Goal: Information Seeking & Learning: Check status

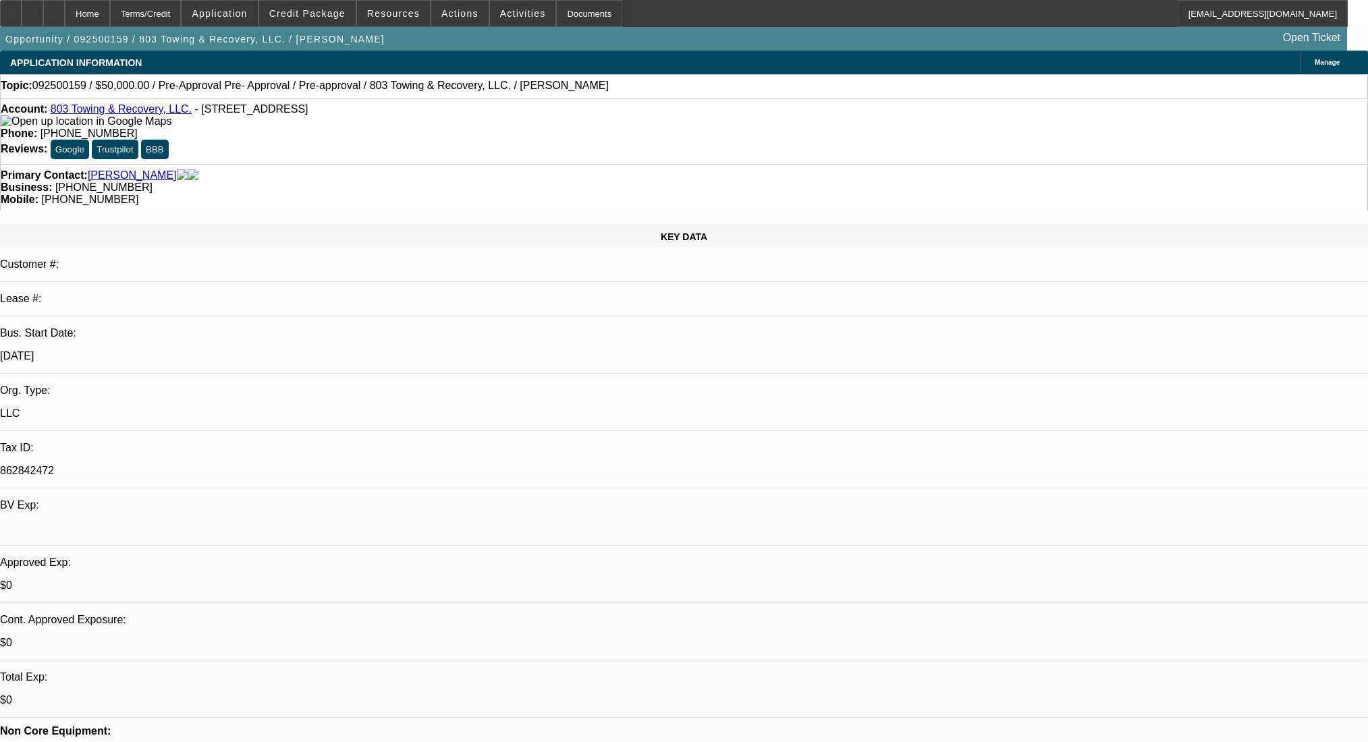
select select "0"
select select "2"
select select "0.1"
select select "4"
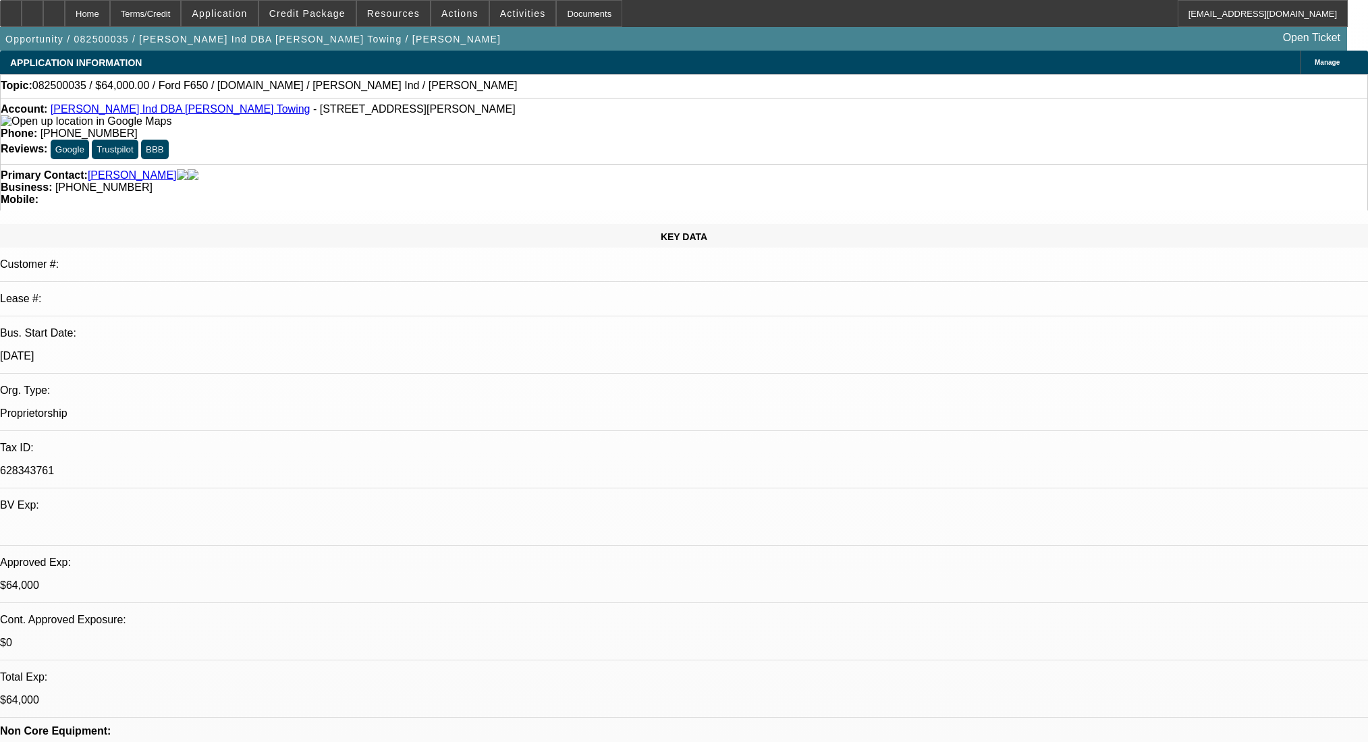
select select "0"
select select "2"
select select "0"
select select "6"
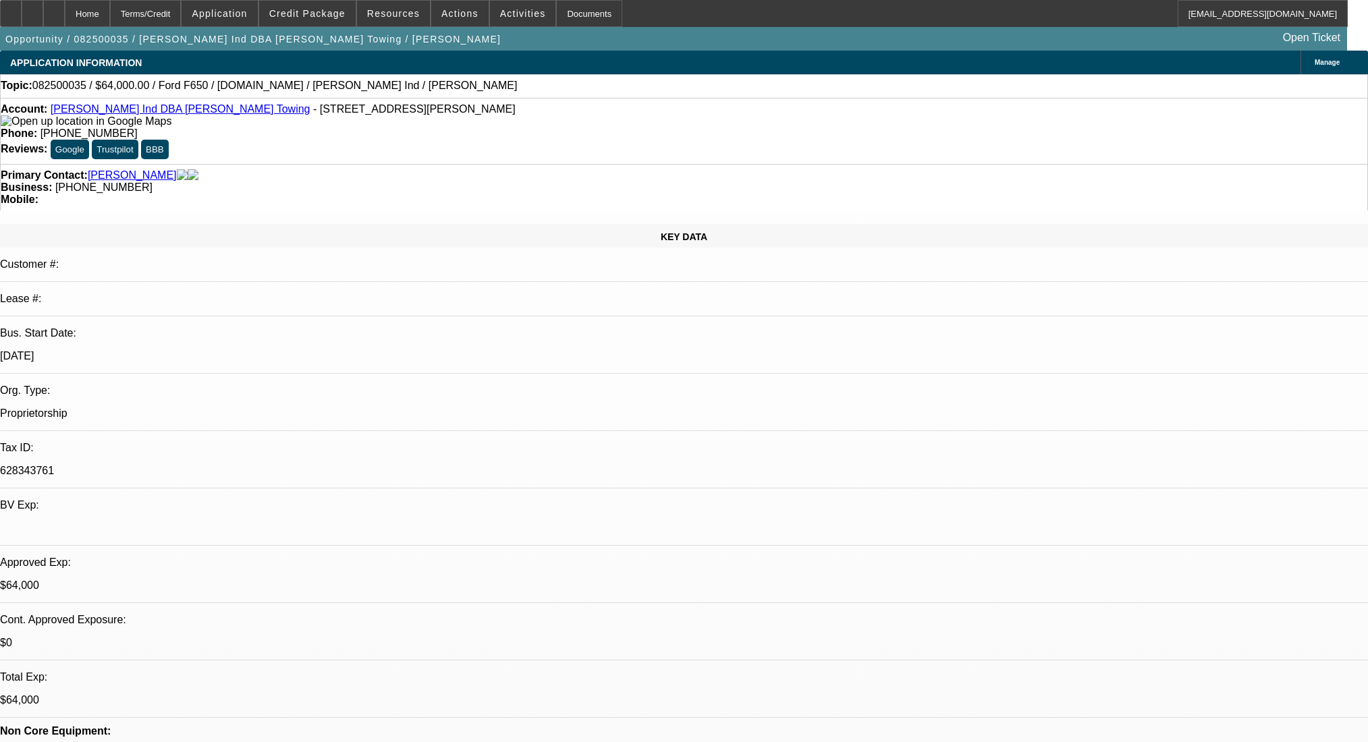
select select "0"
select select "2"
select select "0"
select select "6"
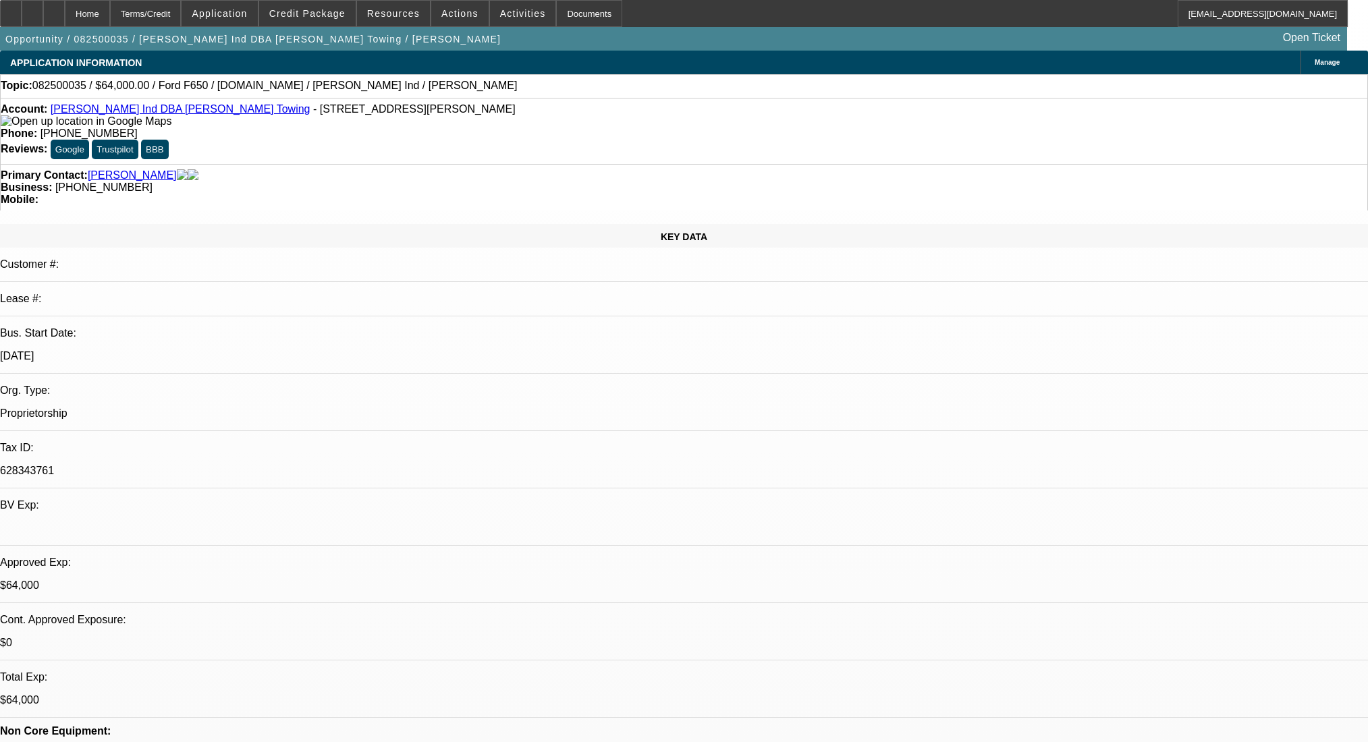
select select "0"
select select "2"
select select "0"
select select "6"
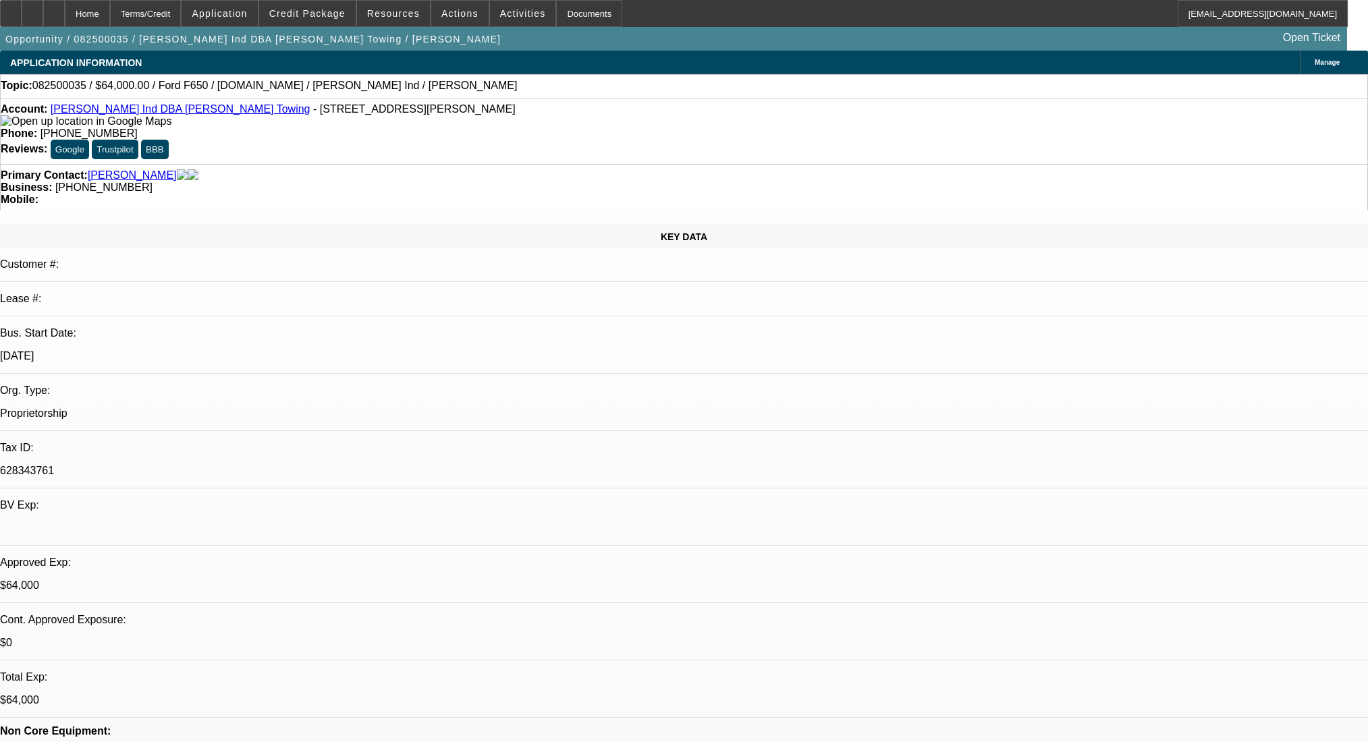
select select "0"
select select "2"
select select "0"
select select "6"
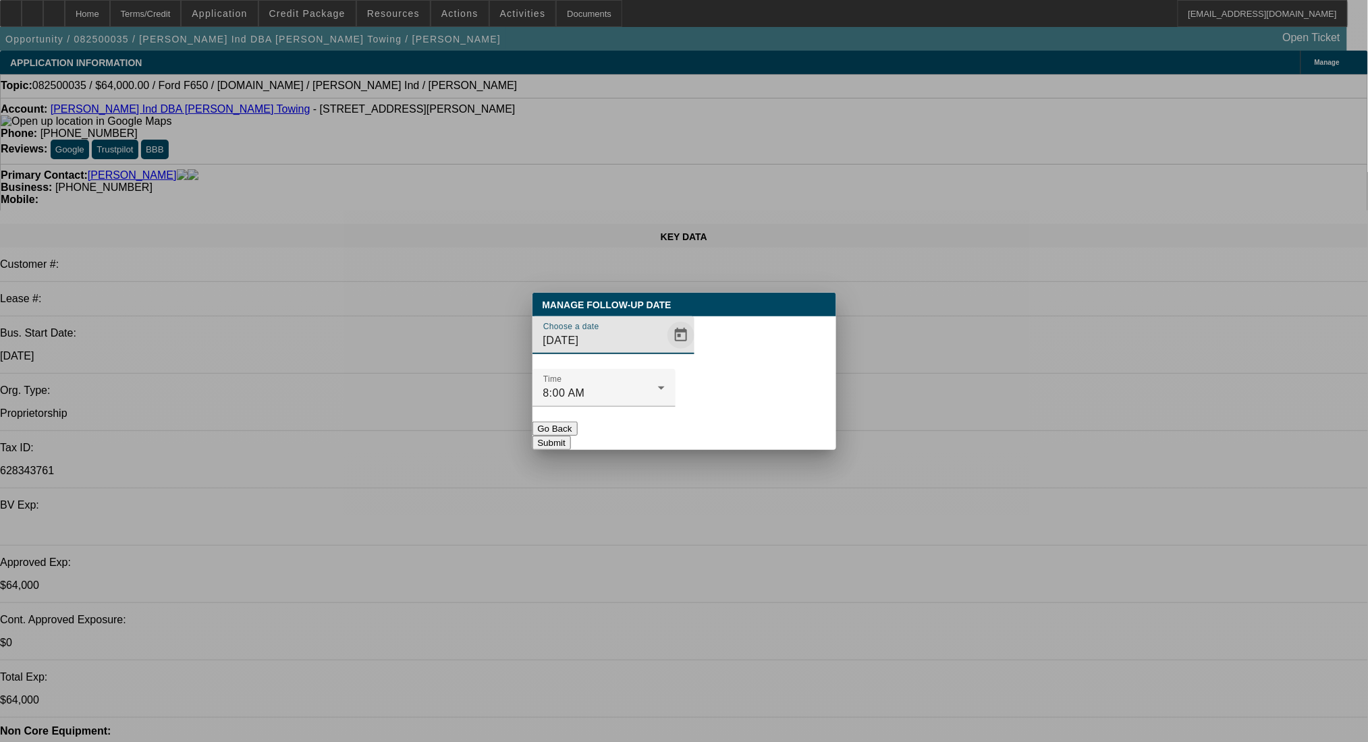
click at [665, 352] on span "Open calendar" at bounding box center [681, 335] width 32 height 32
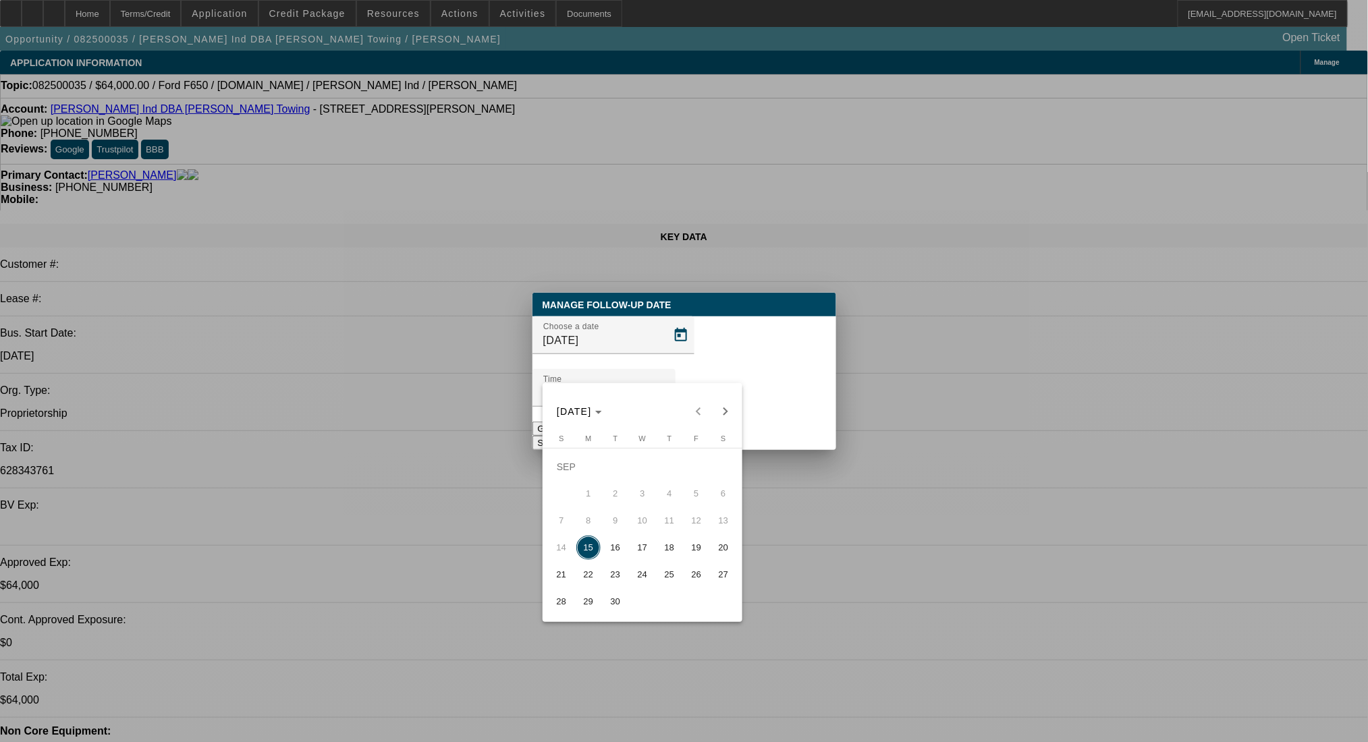
click at [691, 557] on span "19" at bounding box center [696, 548] width 24 height 24
type input "9/19/2025"
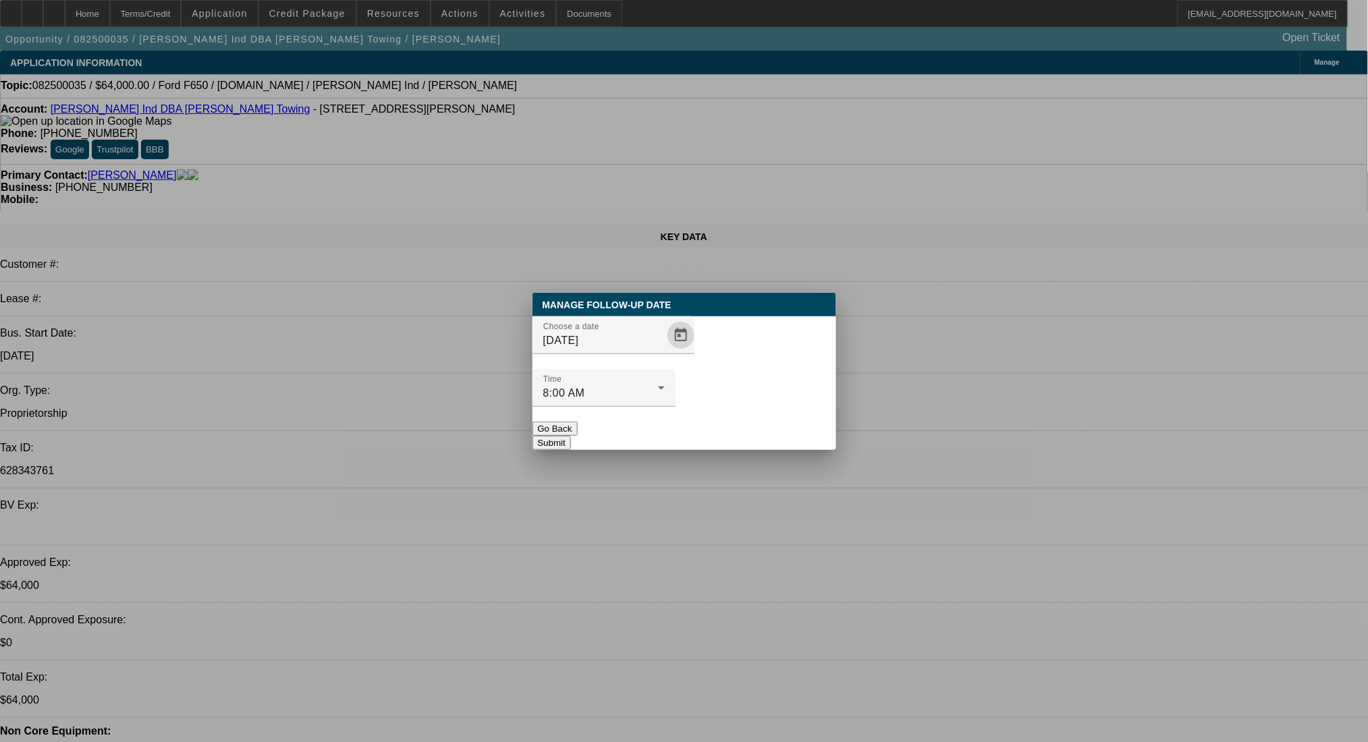
click at [571, 436] on button "Submit" at bounding box center [552, 443] width 38 height 14
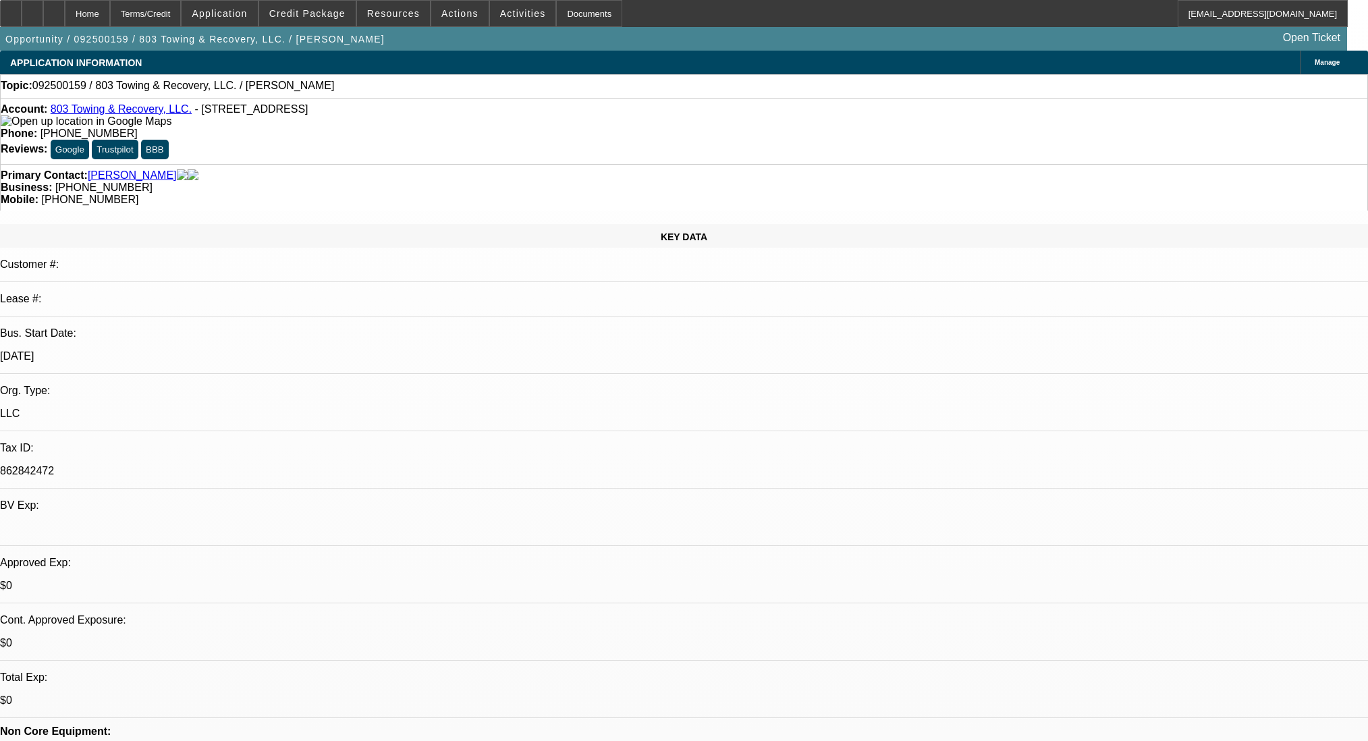
select select "0"
select select "2"
select select "0.1"
select select "4"
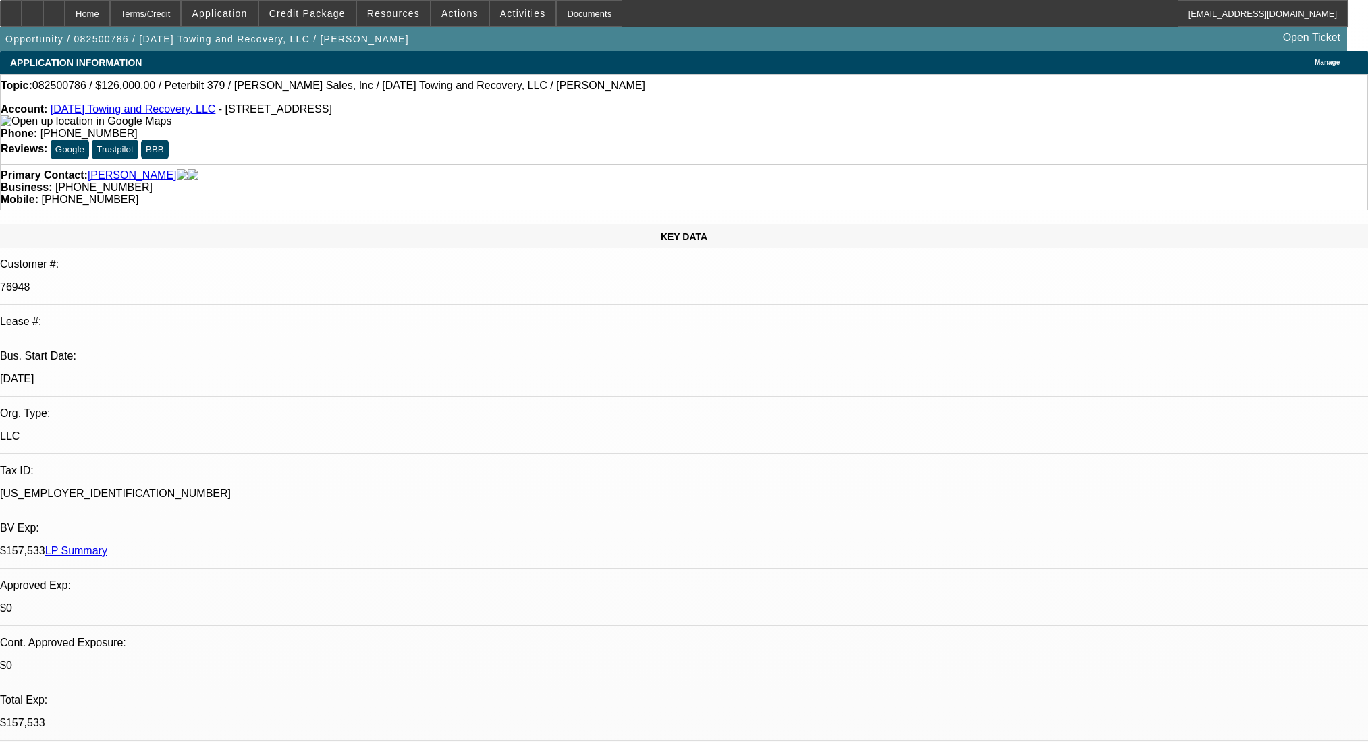
select select "0.1"
select select "2"
select select "0"
select select "6"
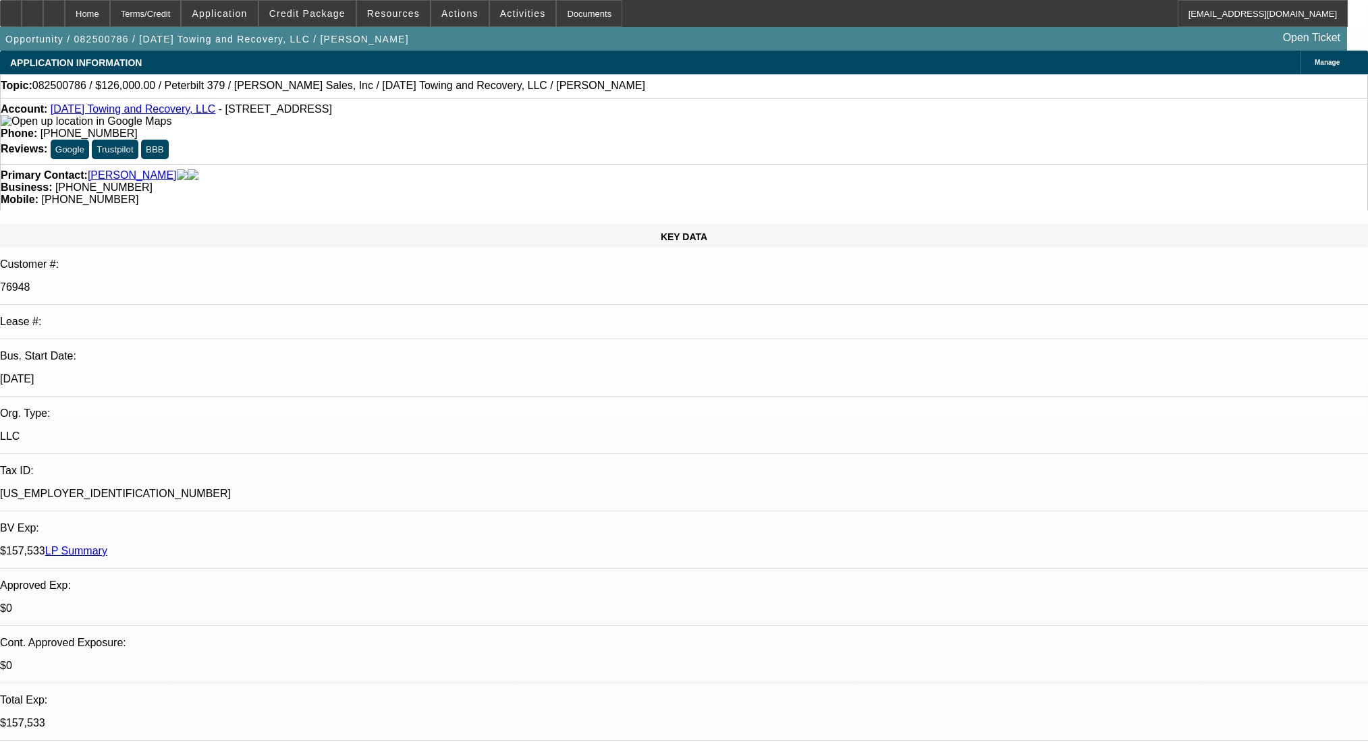
select select "0.1"
select select "2"
select select "0"
select select "6"
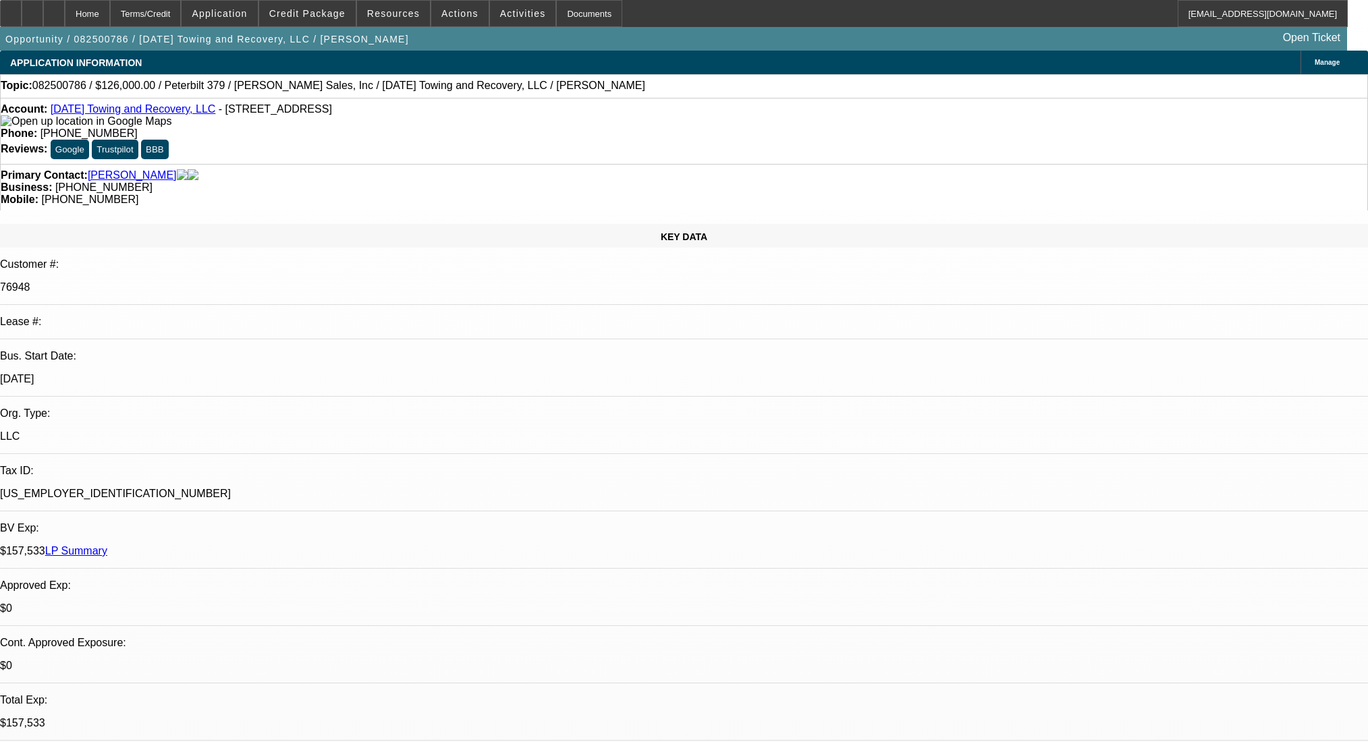
select select "0"
select select "2"
select select "0"
select select "6"
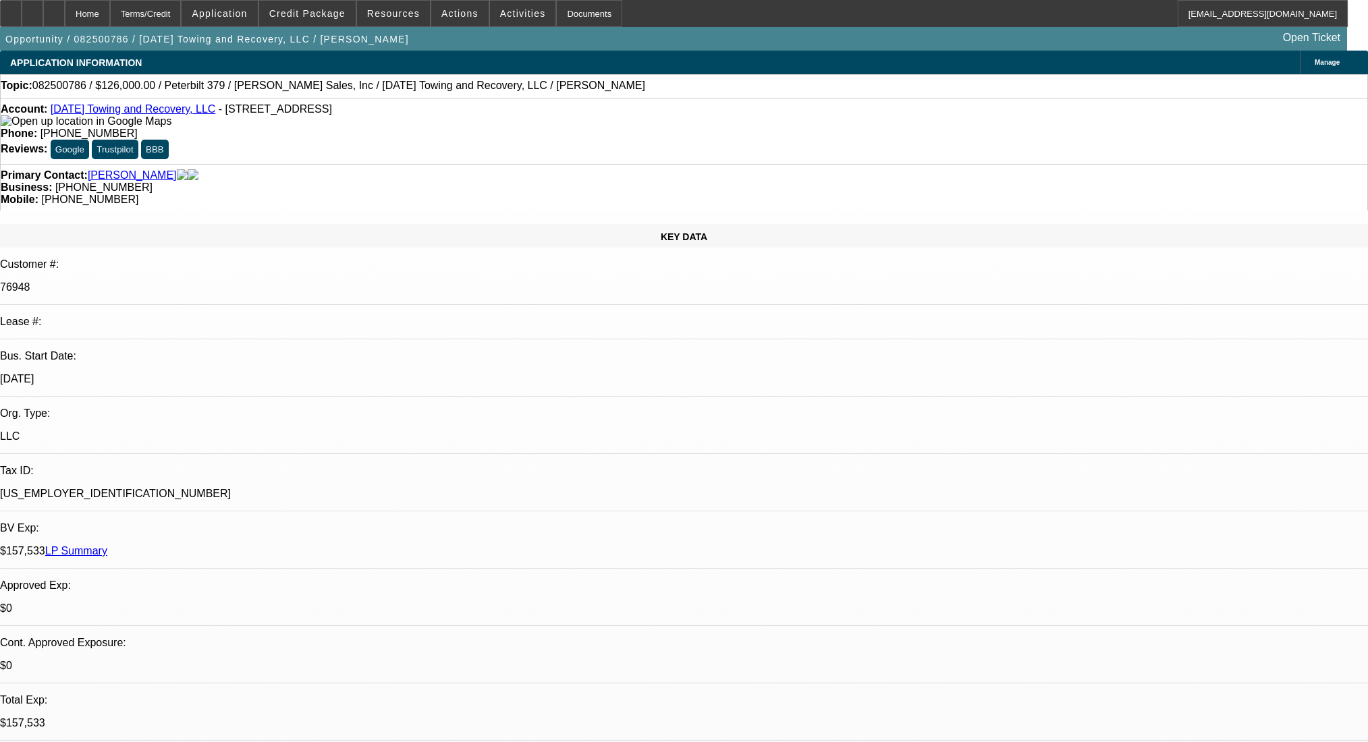
select select "0"
select select "2"
select select "0"
select select "6"
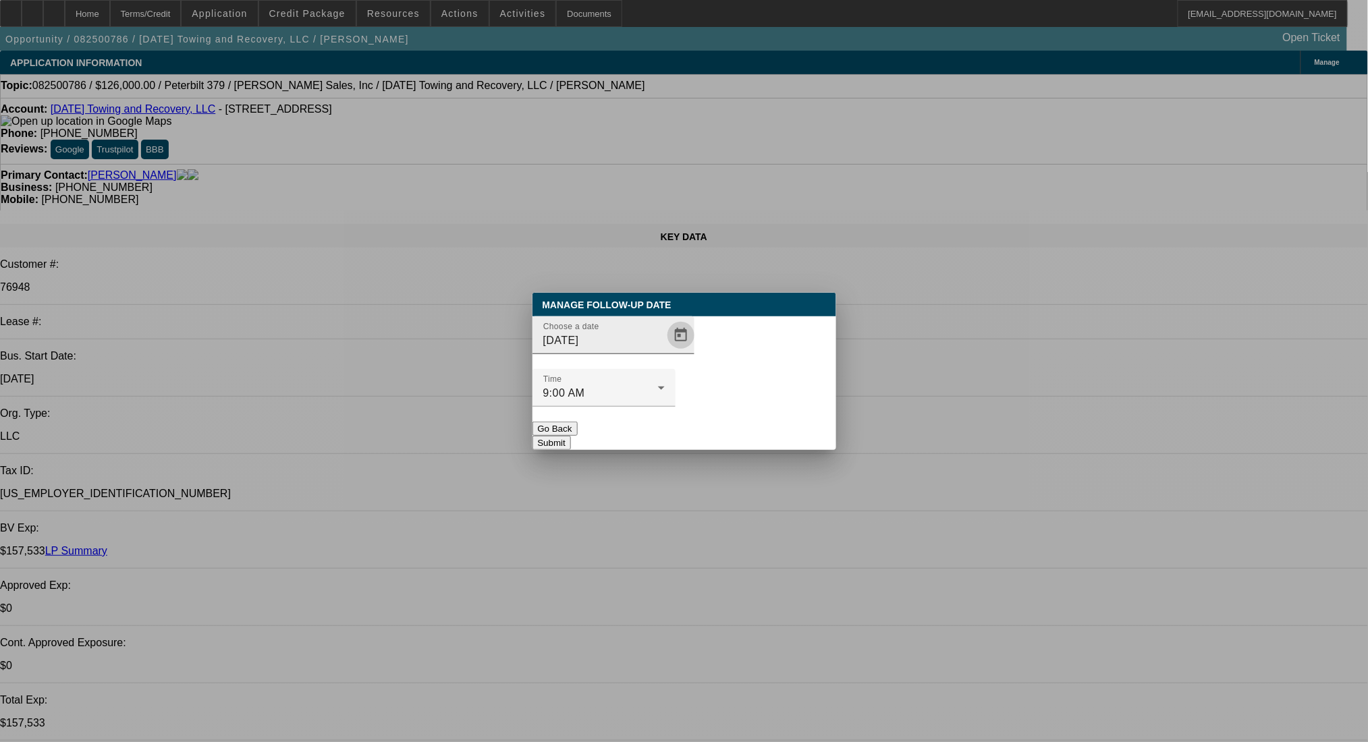
click at [665, 352] on span "Open calendar" at bounding box center [681, 335] width 32 height 32
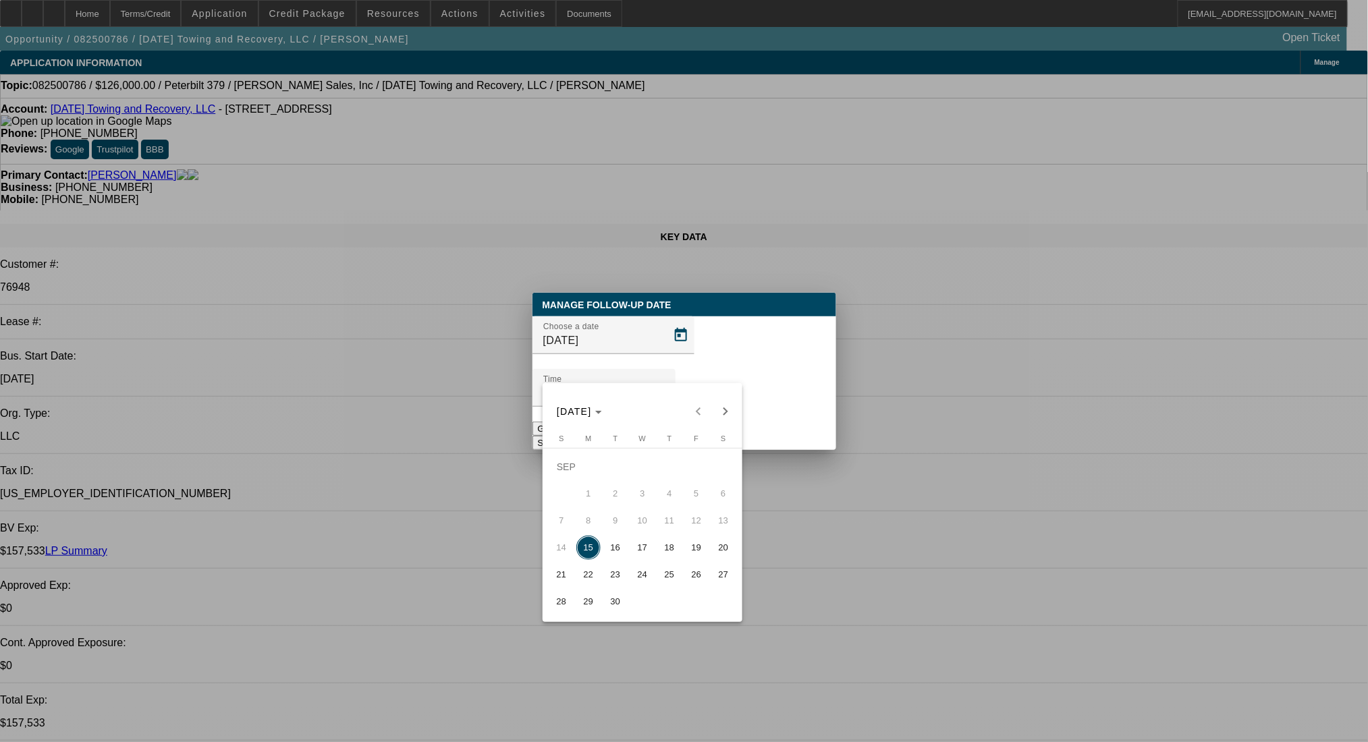
click at [679, 544] on button "18" at bounding box center [669, 548] width 27 height 27
type input "9/18/2025"
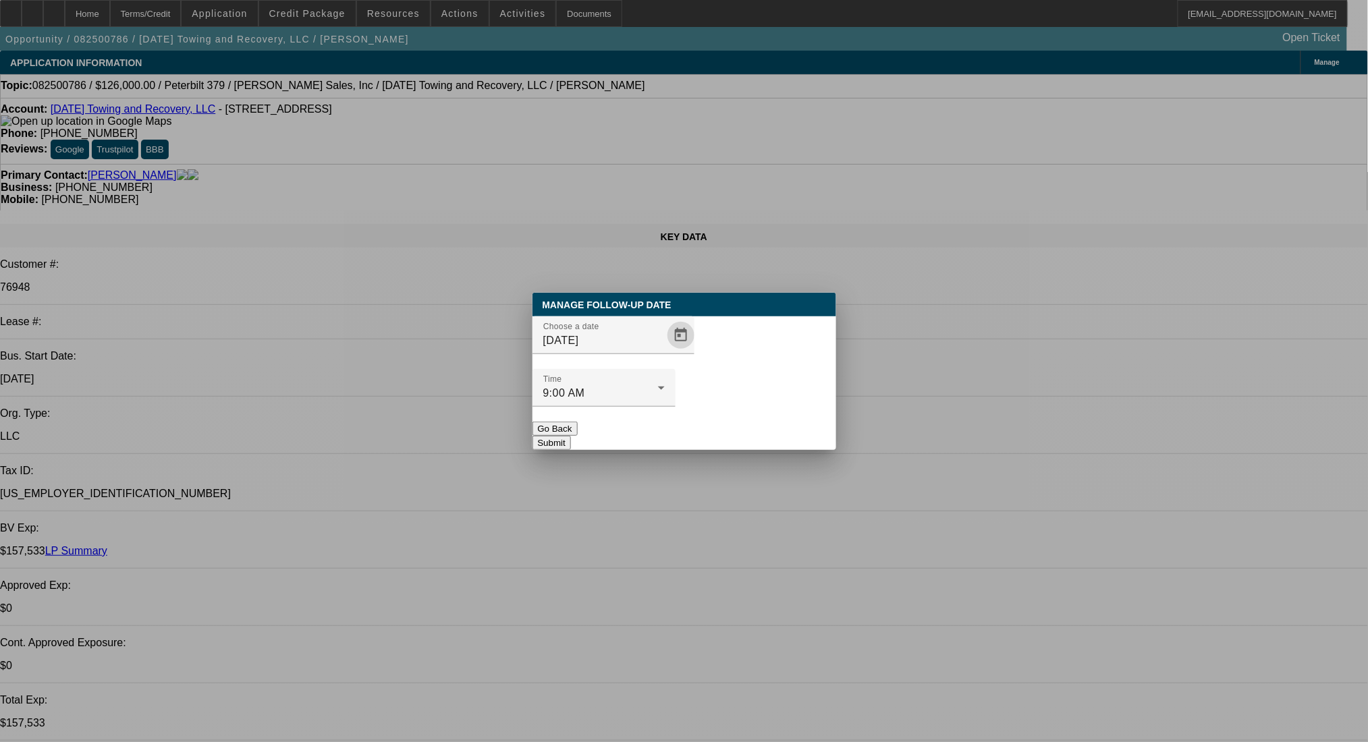
click at [571, 436] on button "Submit" at bounding box center [552, 443] width 38 height 14
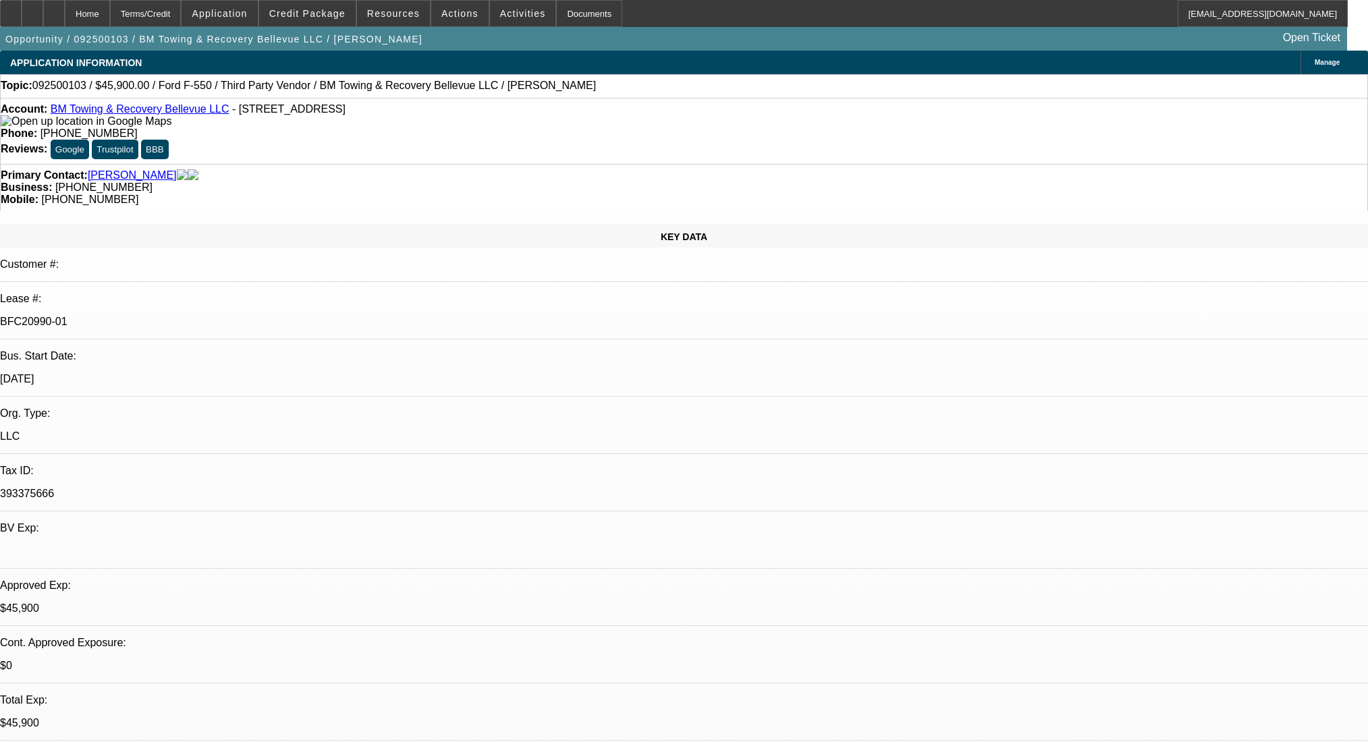
select select "0.15"
select select "2"
select select "0.1"
select select "4"
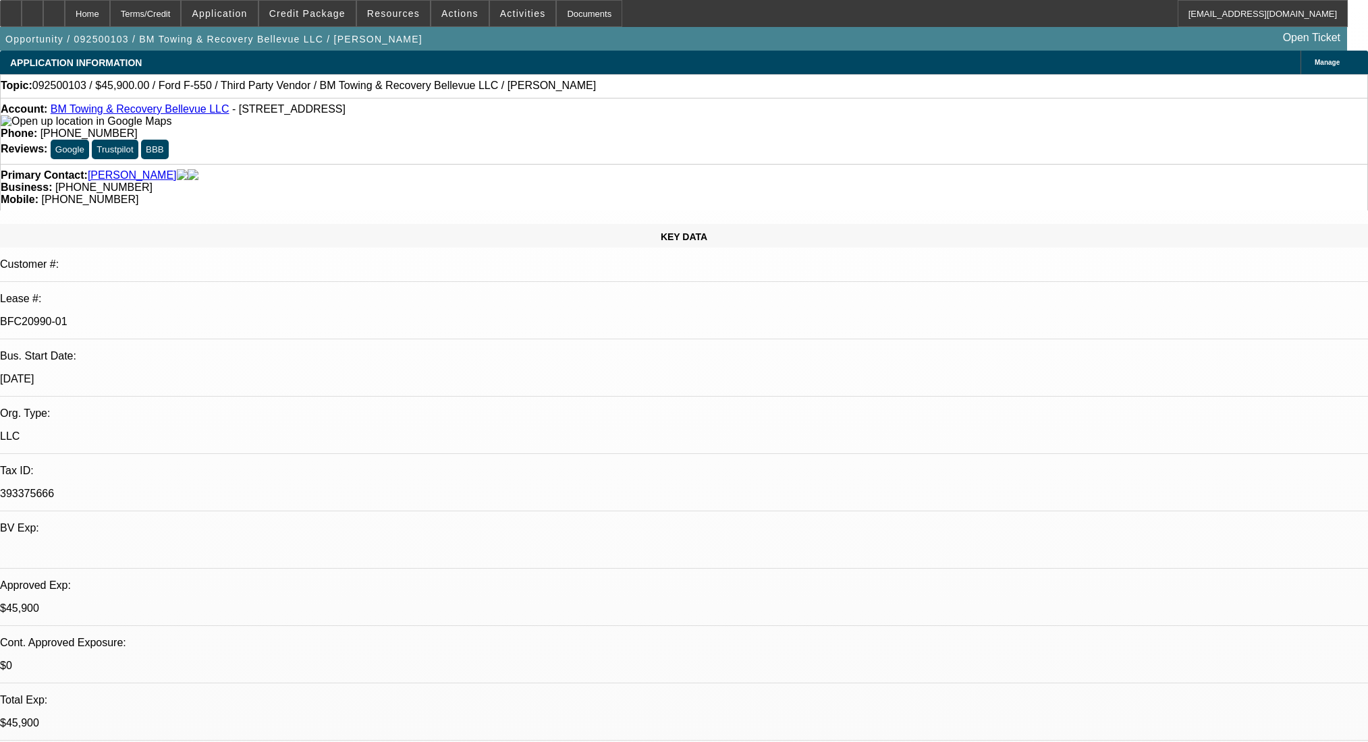
select select "0"
select select "2"
select select "0.1"
select select "4"
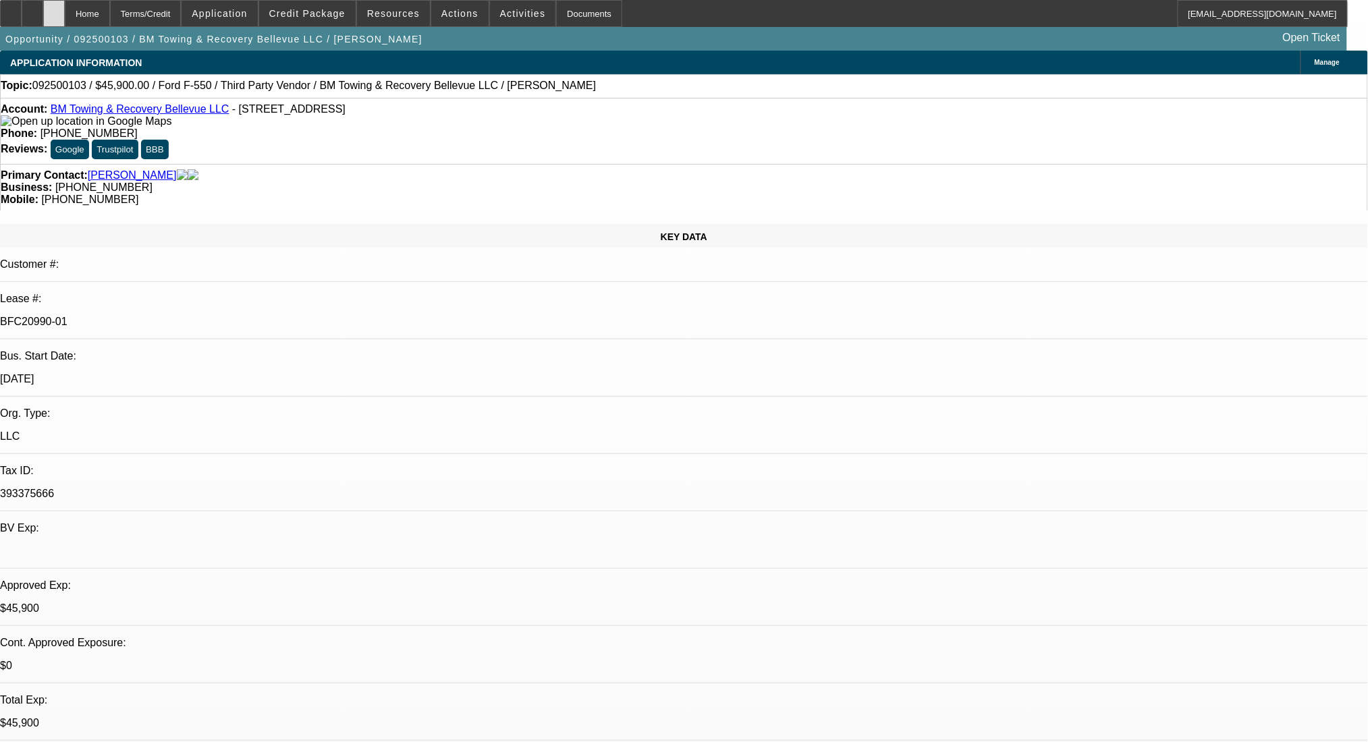
click at [54, 9] on icon at bounding box center [54, 9] width 0 height 0
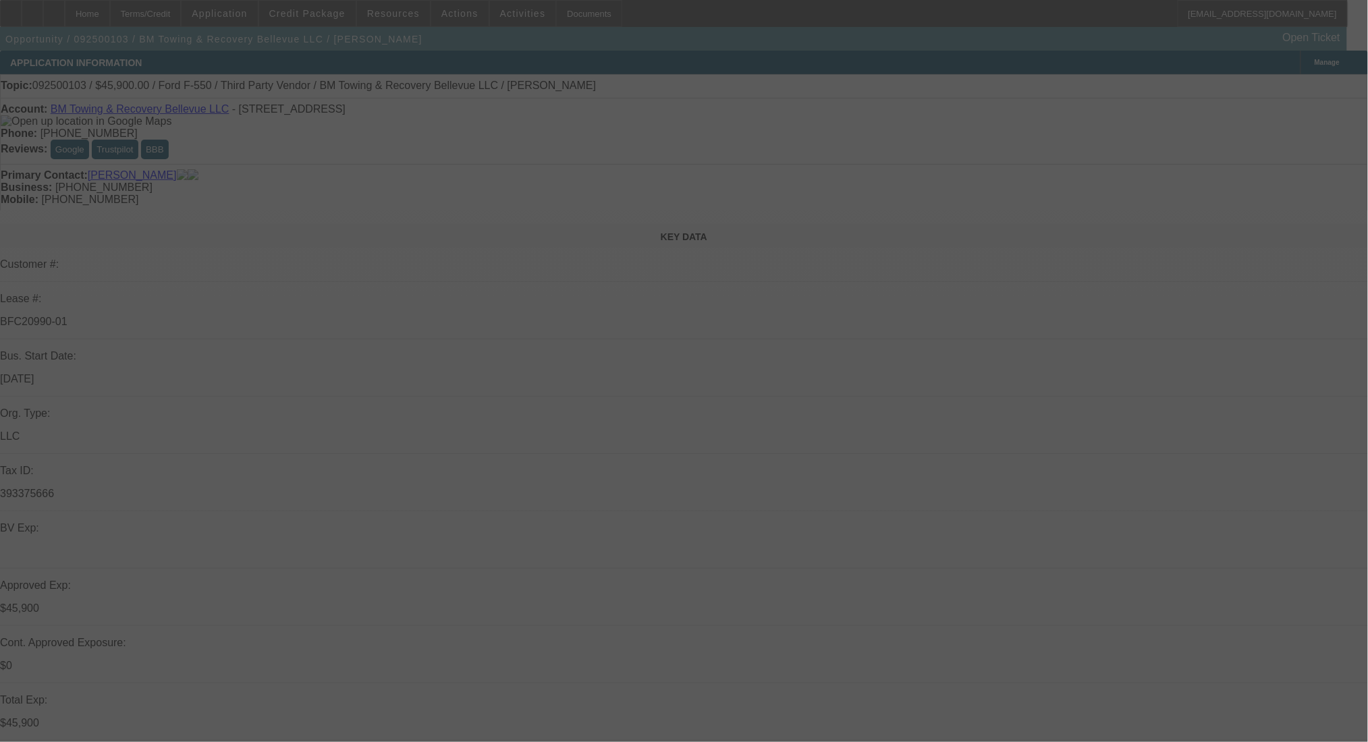
select select "0.15"
select select "2"
select select "0.1"
select select "0"
select select "2"
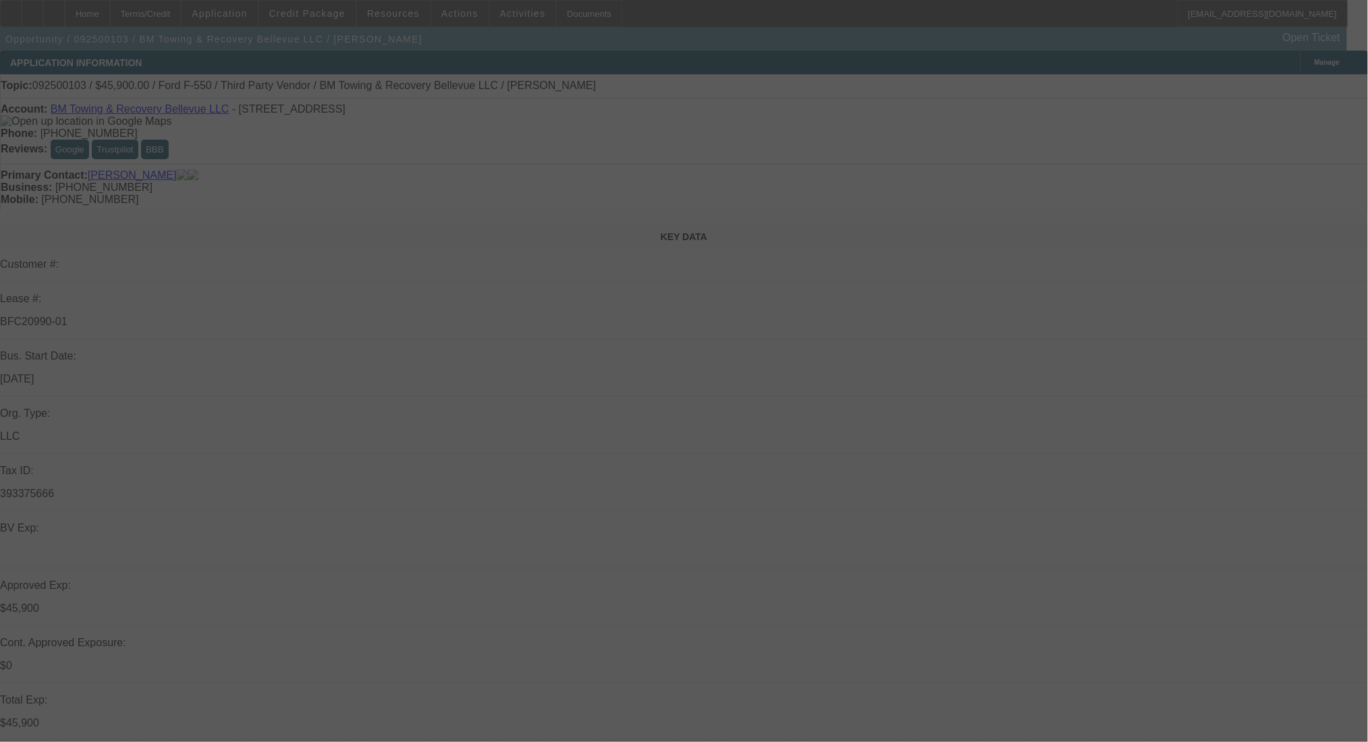
select select "0.1"
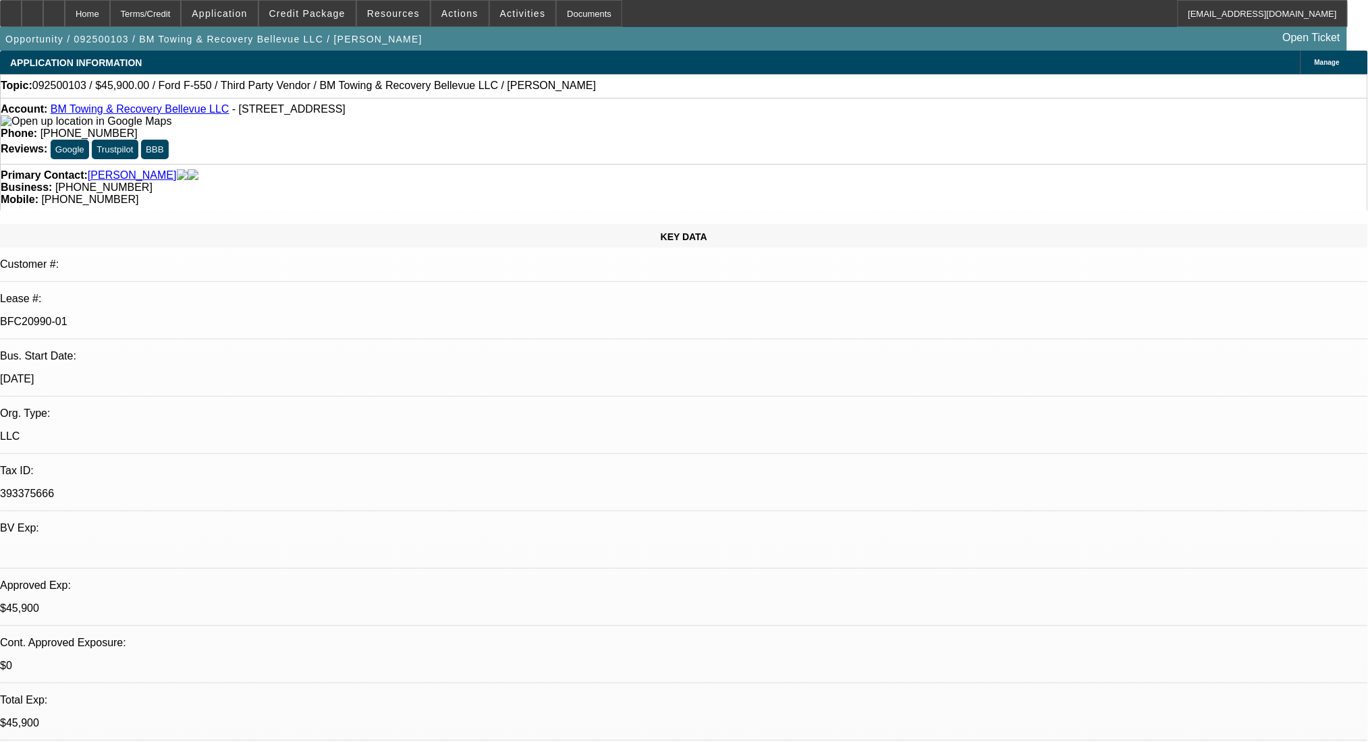
select select "1"
select select "2"
select select "4"
select select "1"
select select "2"
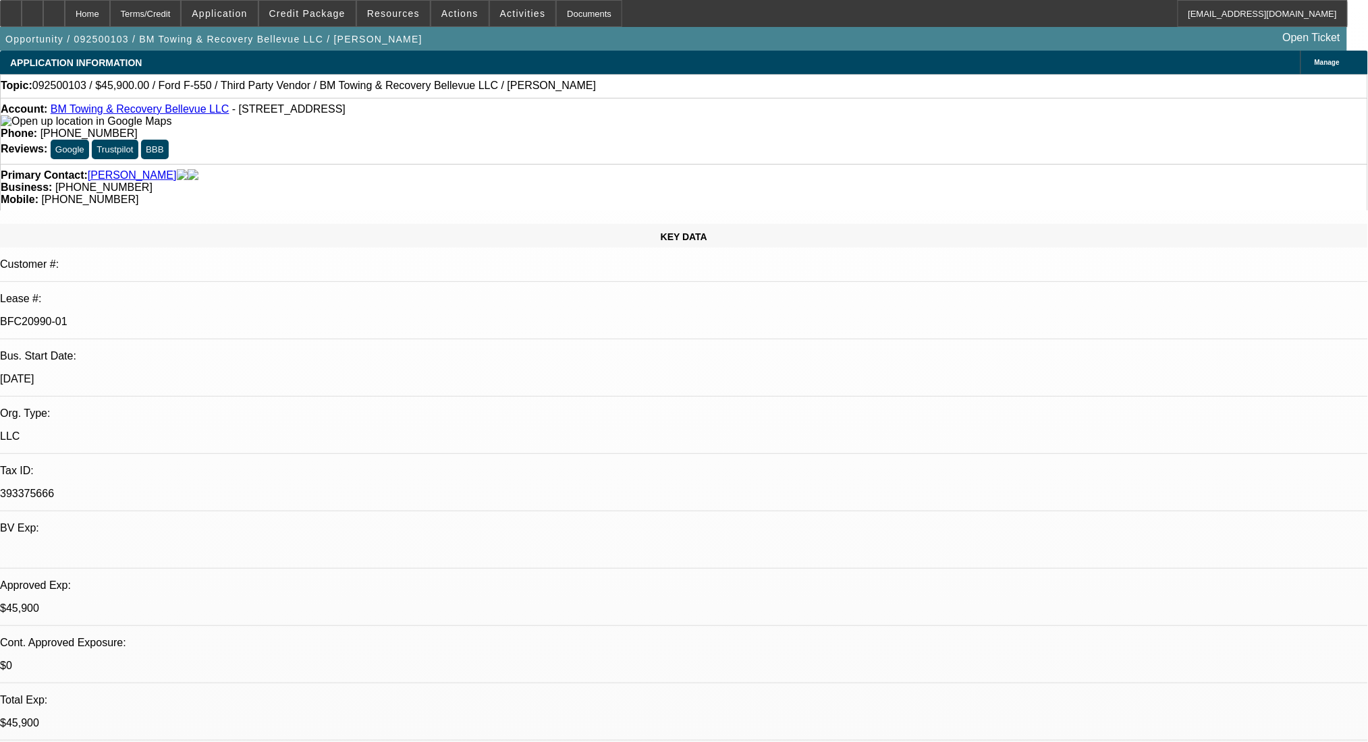
select select "4"
drag, startPoint x: 958, startPoint y: 369, endPoint x: 1045, endPoint y: 369, distance: 87.1
drag, startPoint x: 1009, startPoint y: 357, endPoint x: 1089, endPoint y: 362, distance: 80.5
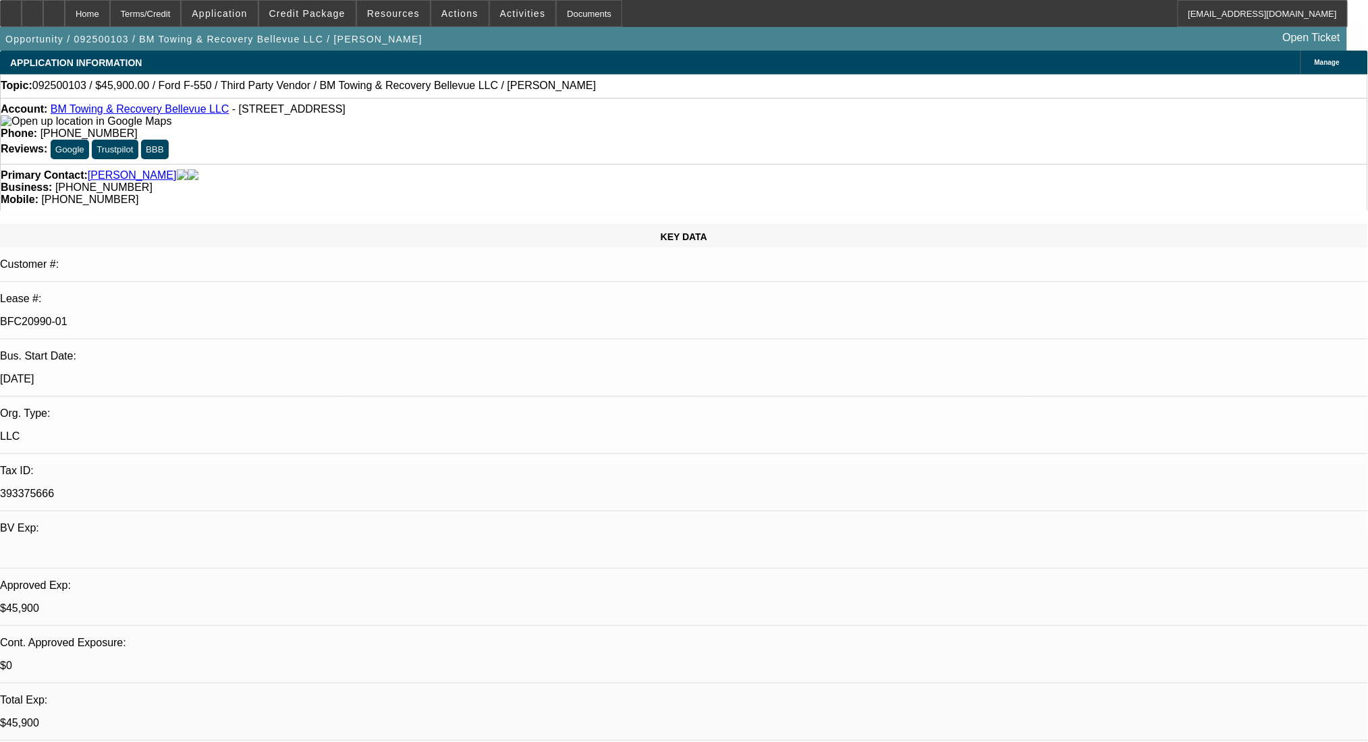
drag, startPoint x: 1087, startPoint y: 356, endPoint x: 1006, endPoint y: 360, distance: 81.1
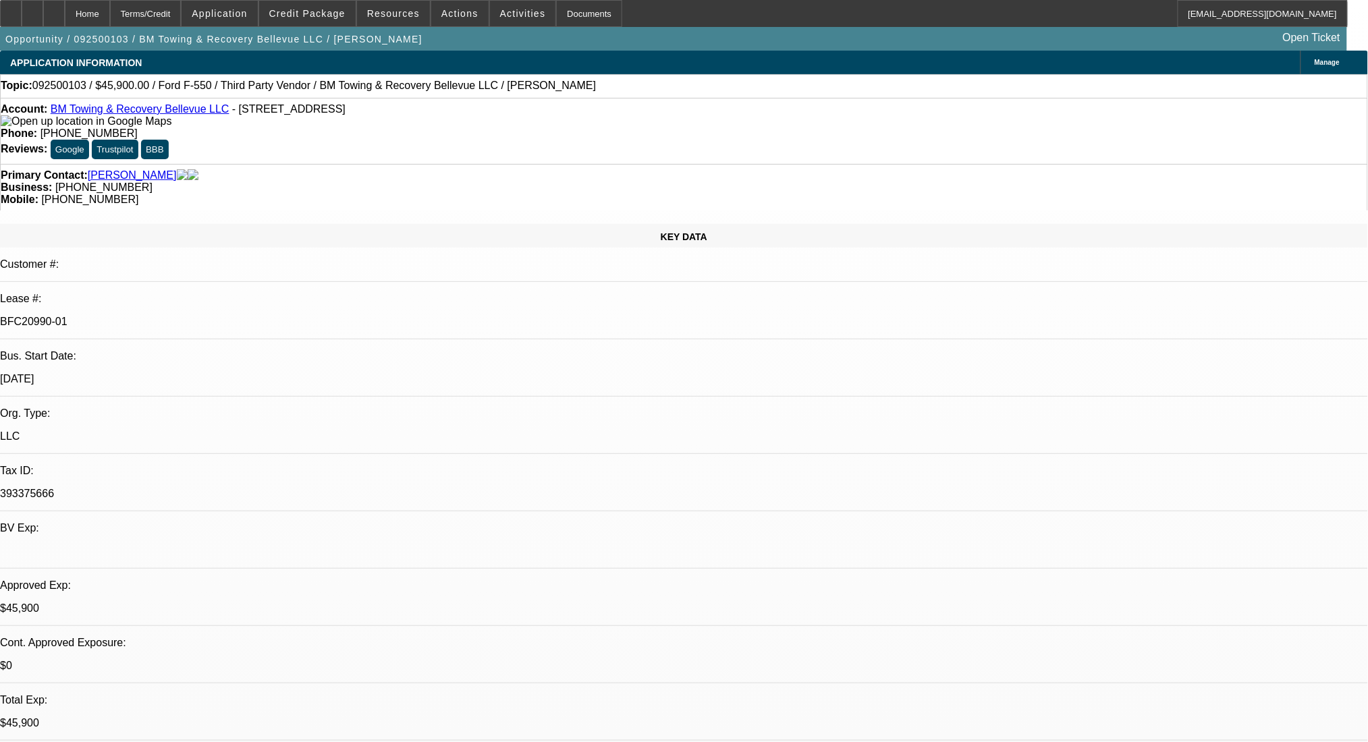
drag, startPoint x: 1006, startPoint y: 360, endPoint x: 1086, endPoint y: 358, distance: 79.7
drag, startPoint x: 1008, startPoint y: 358, endPoint x: 1087, endPoint y: 352, distance: 79.2
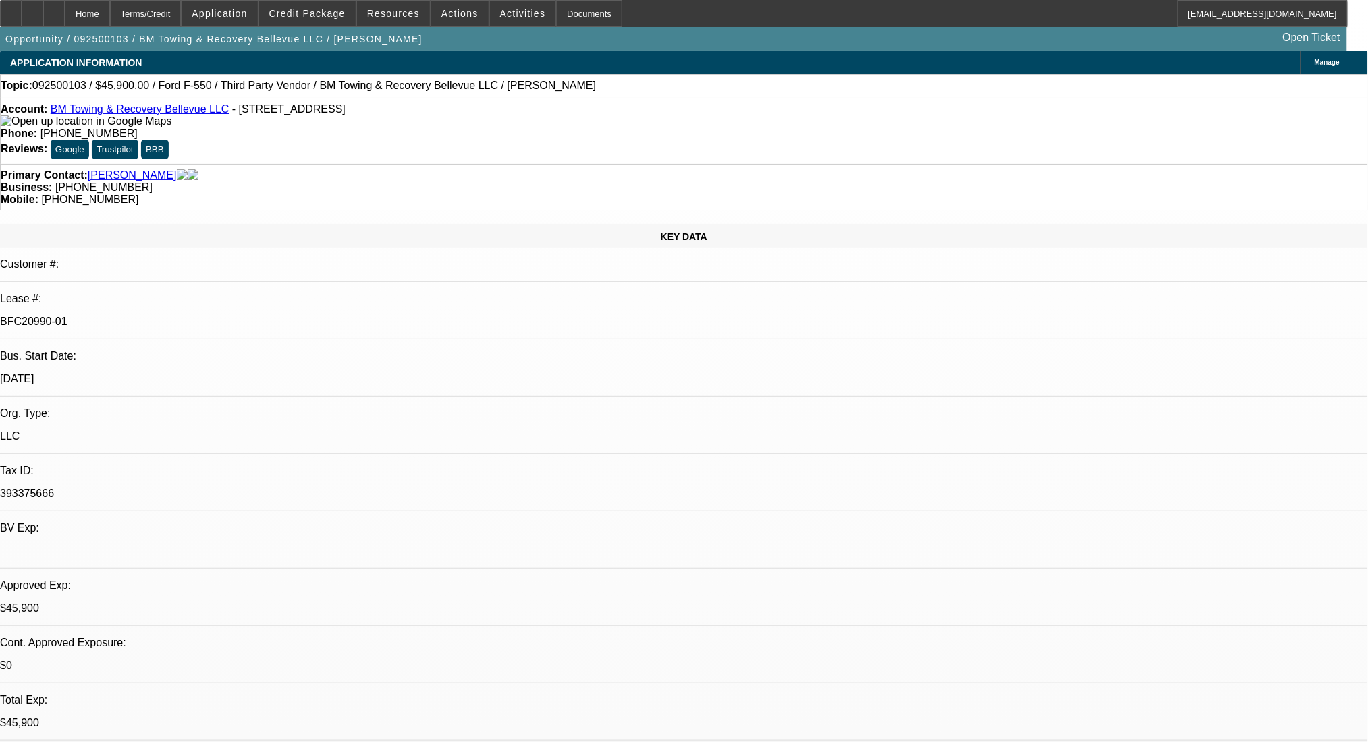
click at [311, 9] on span "Credit Package" at bounding box center [307, 13] width 76 height 11
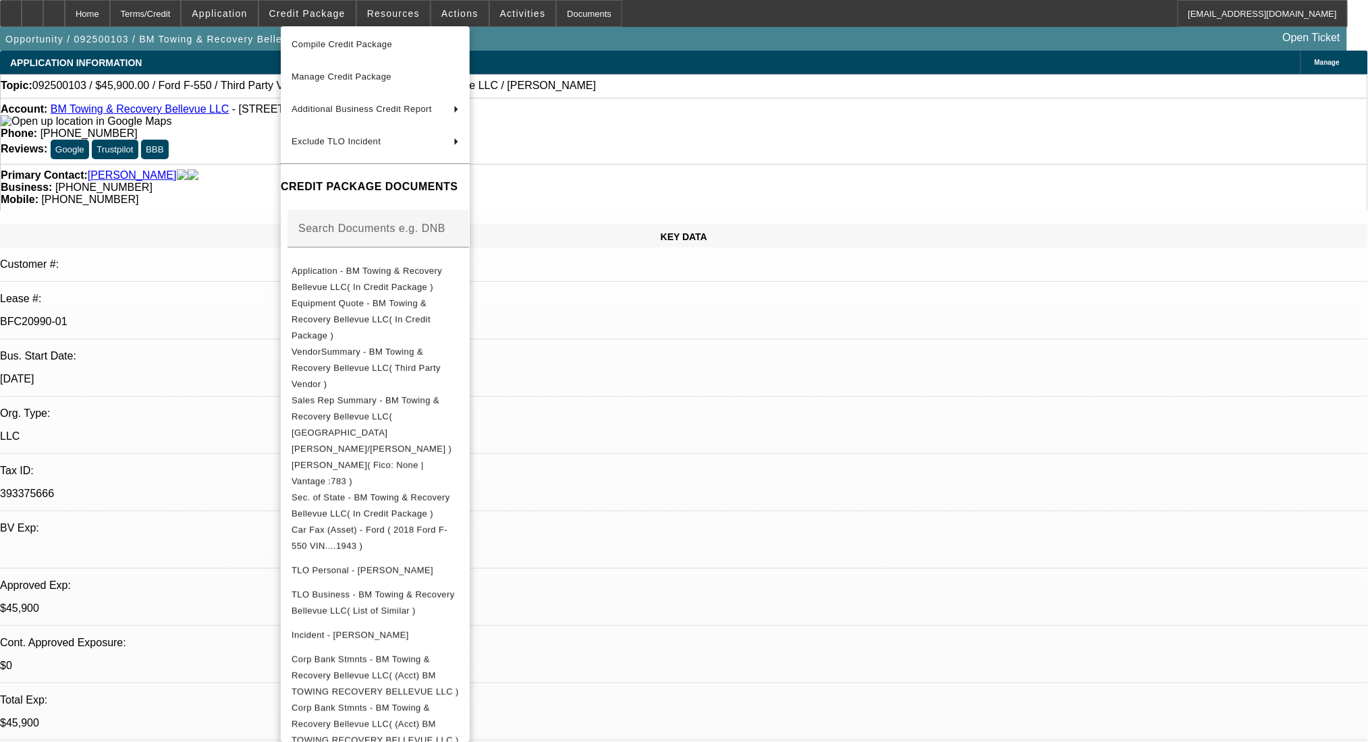
scroll to position [128, 0]
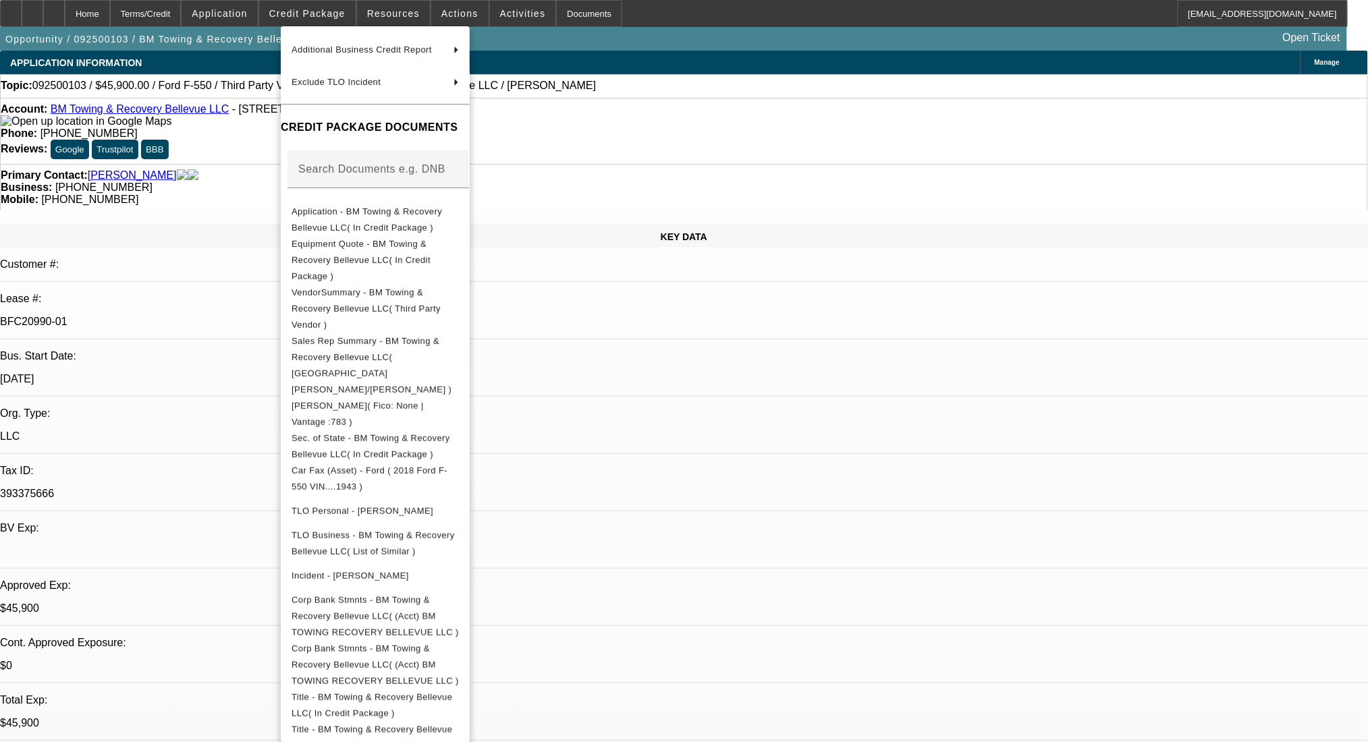
click at [1114, 617] on div at bounding box center [684, 371] width 1368 height 742
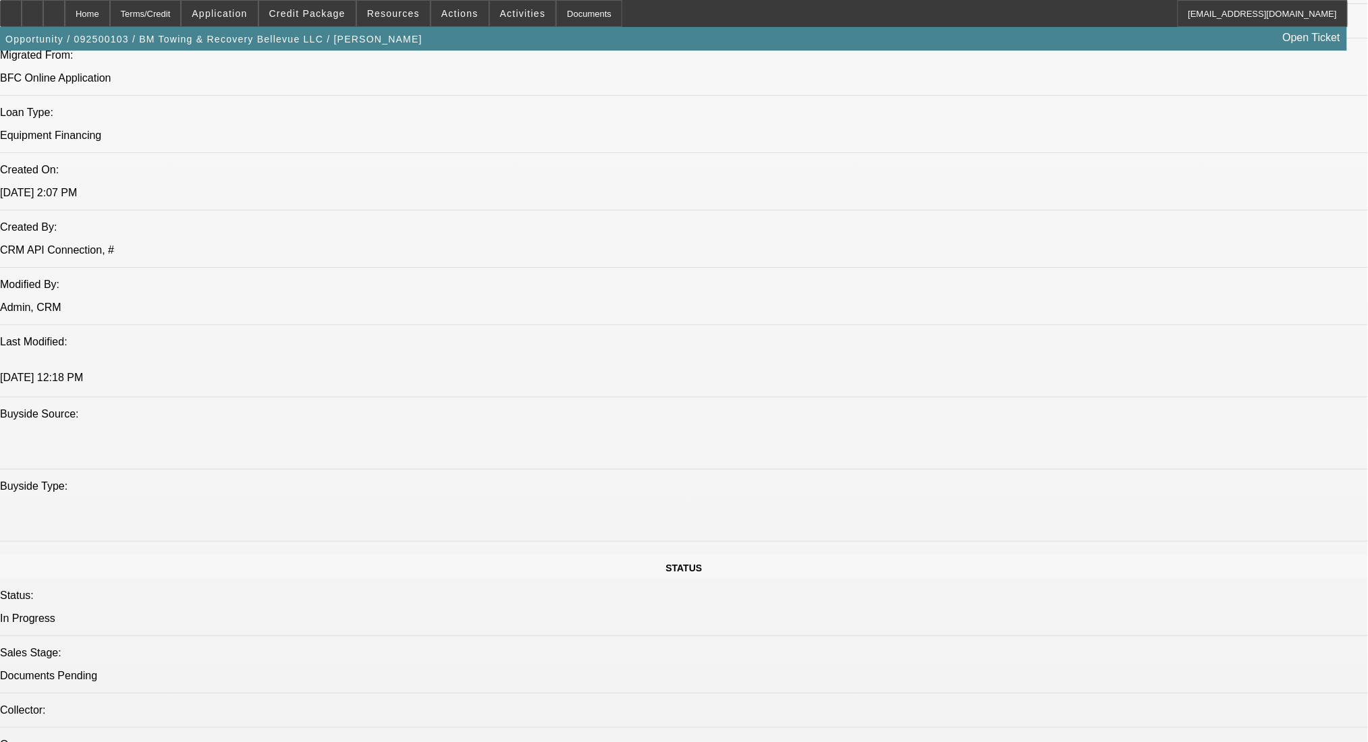
scroll to position [989, 0]
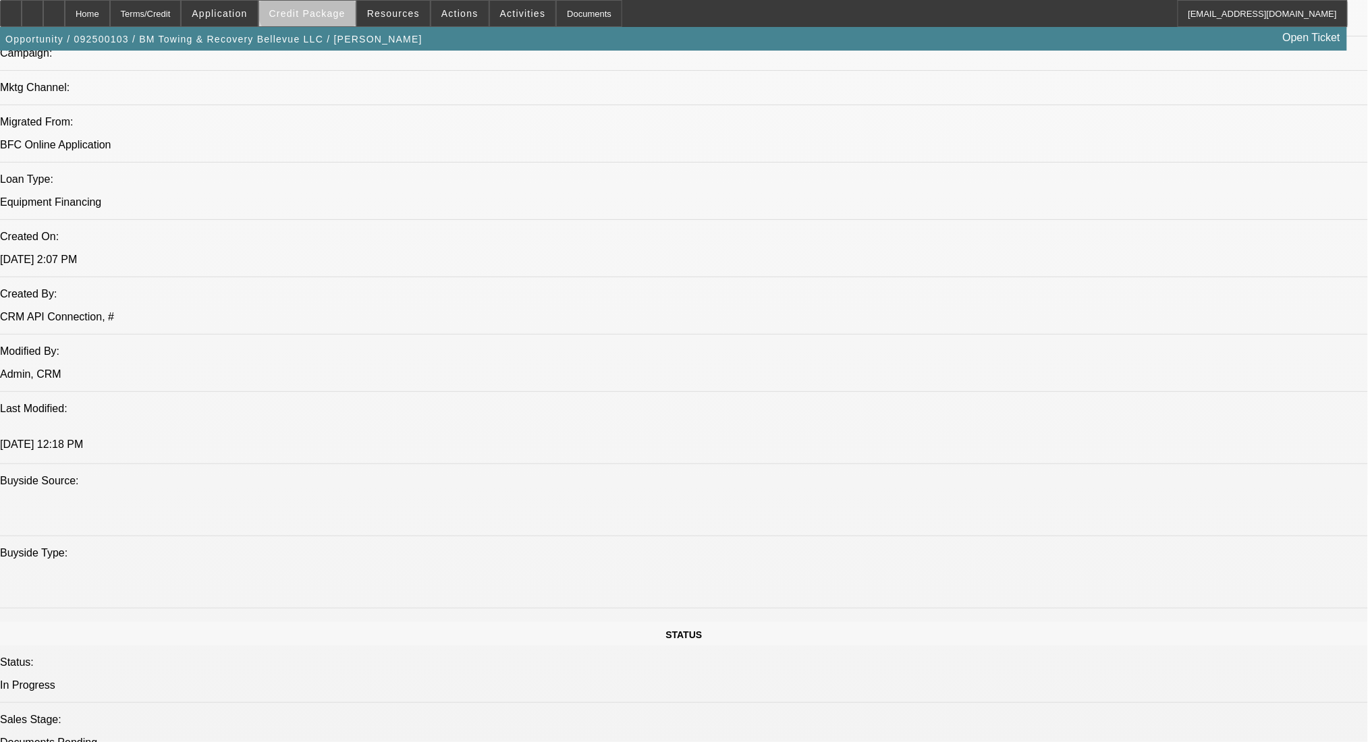
click at [332, 5] on span at bounding box center [307, 13] width 97 height 32
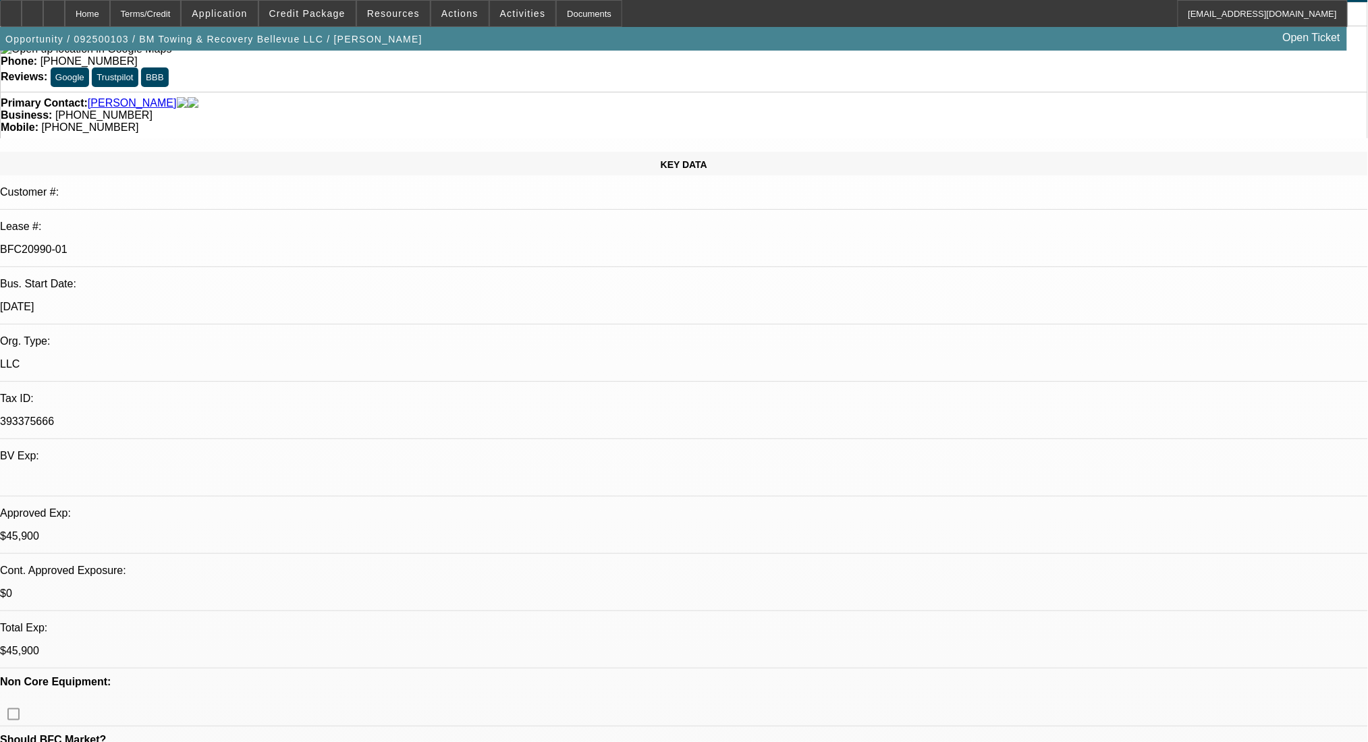
scroll to position [0, 0]
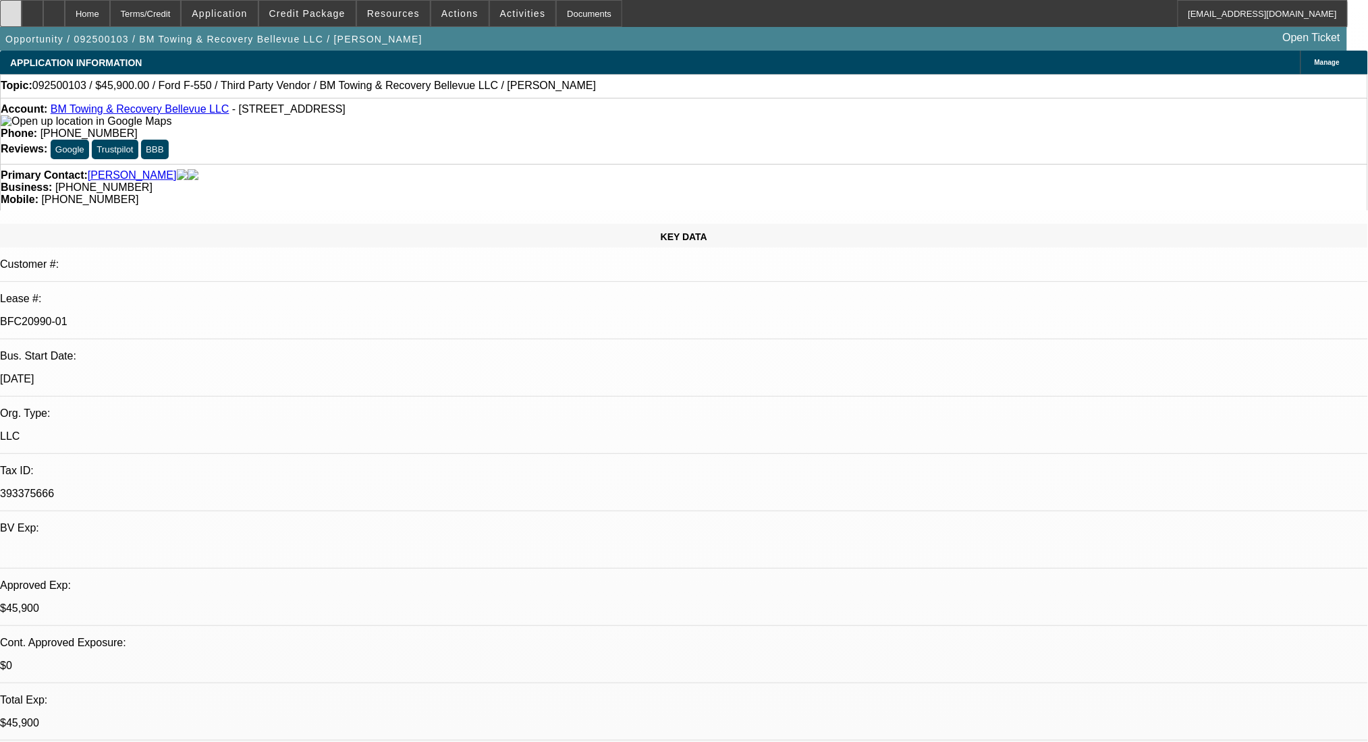
click at [11, 9] on icon at bounding box center [11, 9] width 0 height 0
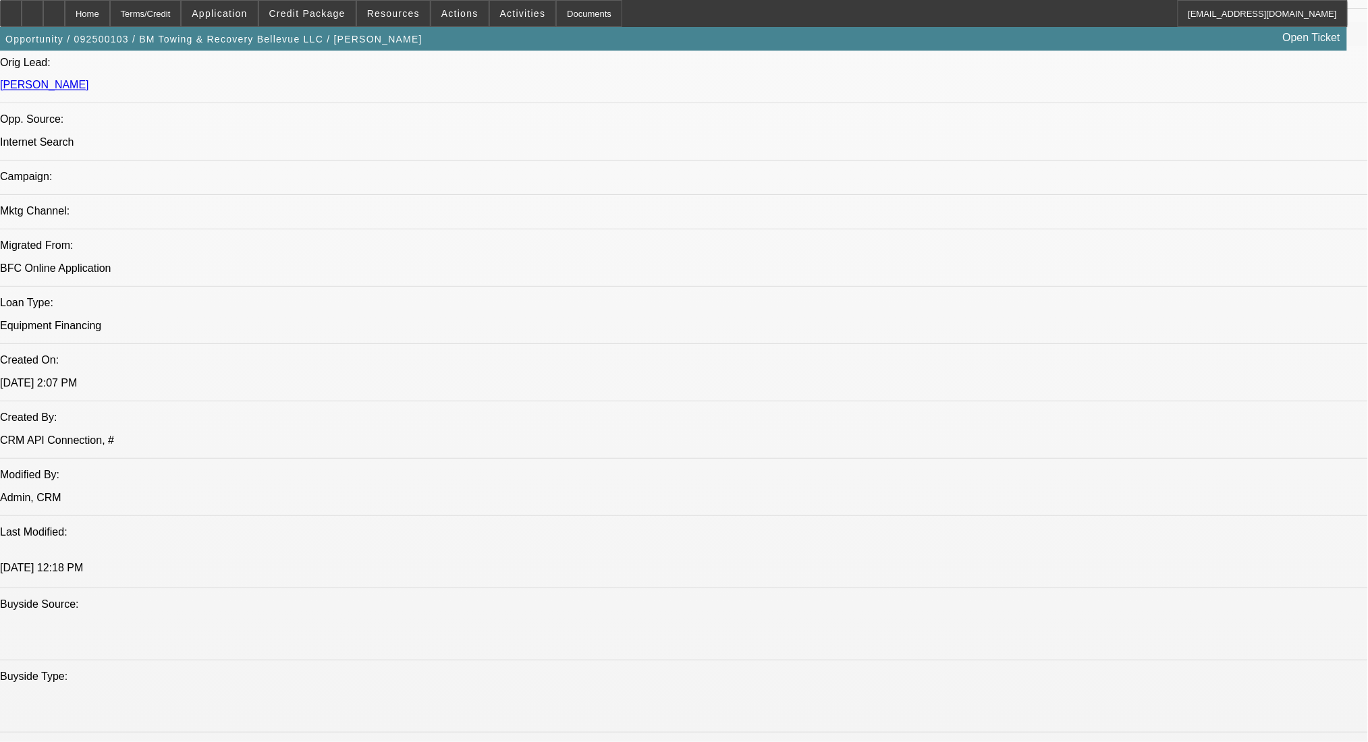
scroll to position [630, 0]
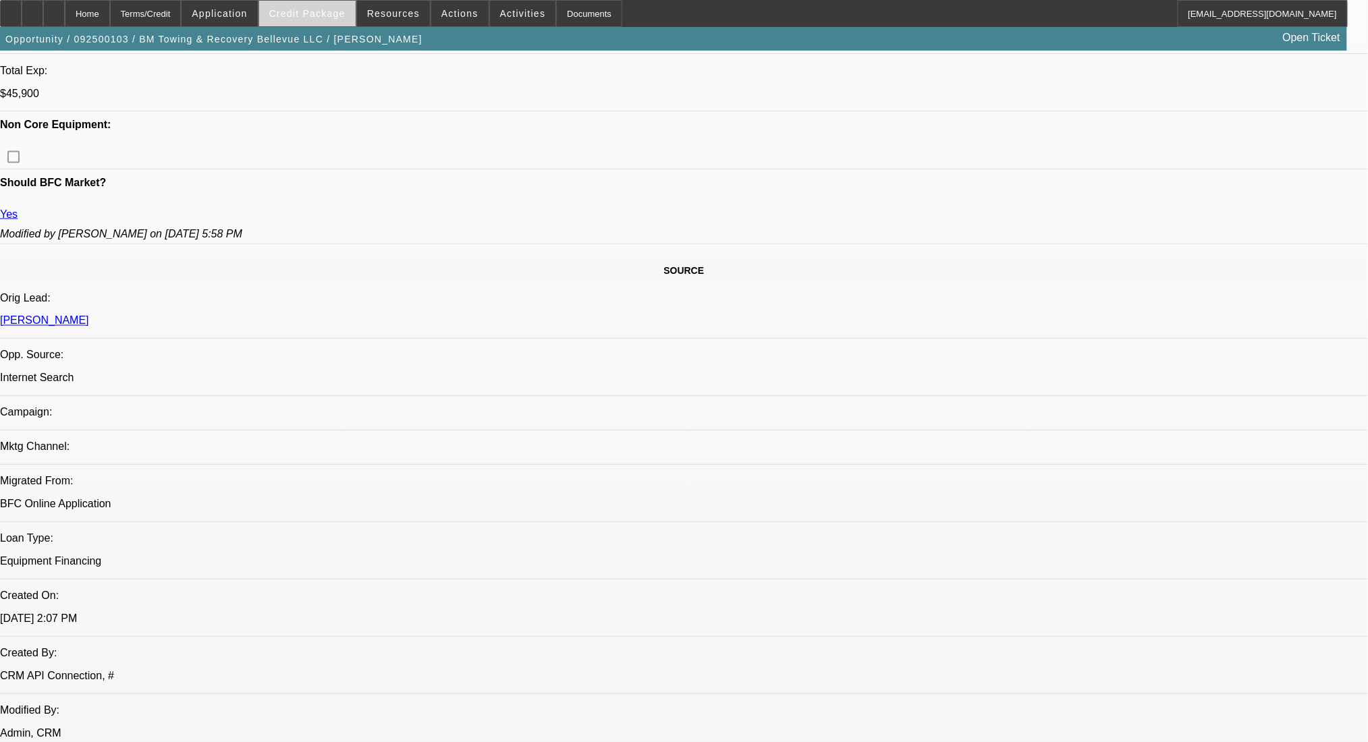
click at [322, 22] on span at bounding box center [307, 13] width 97 height 32
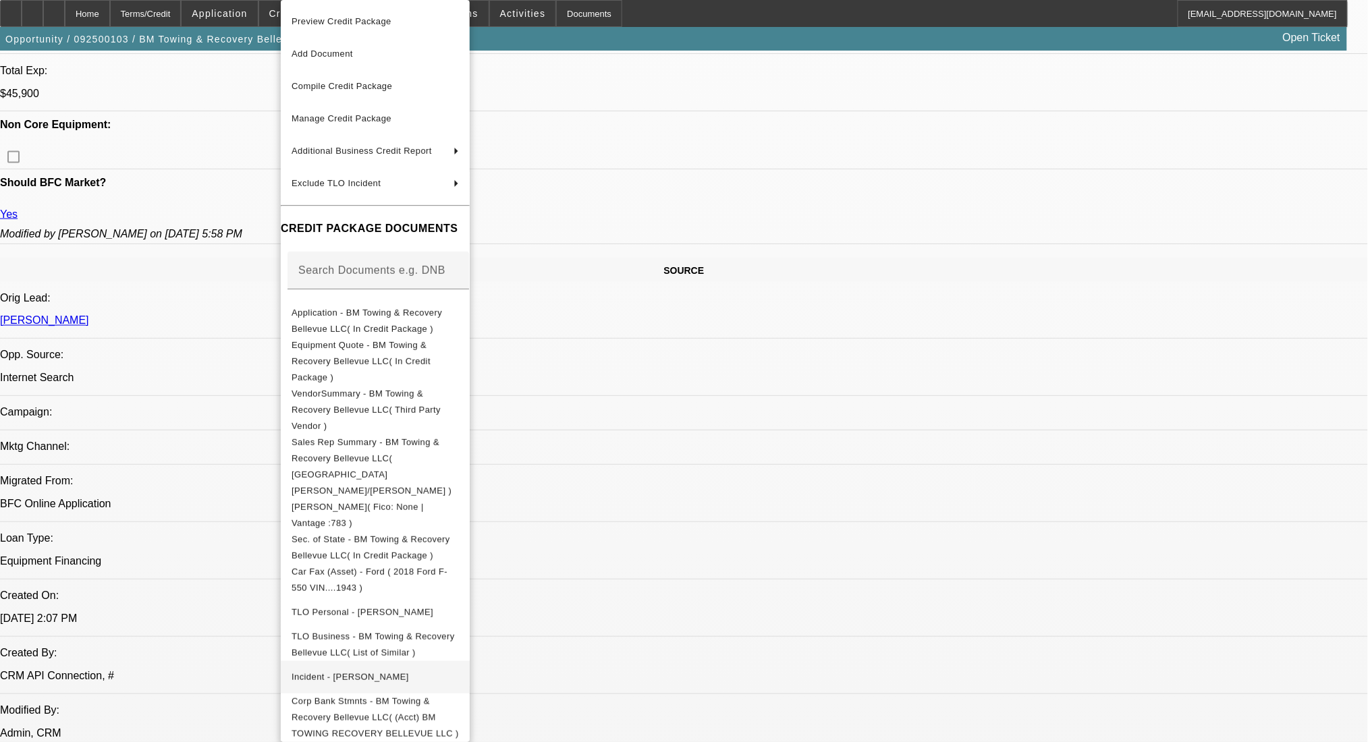
scroll to position [101, 0]
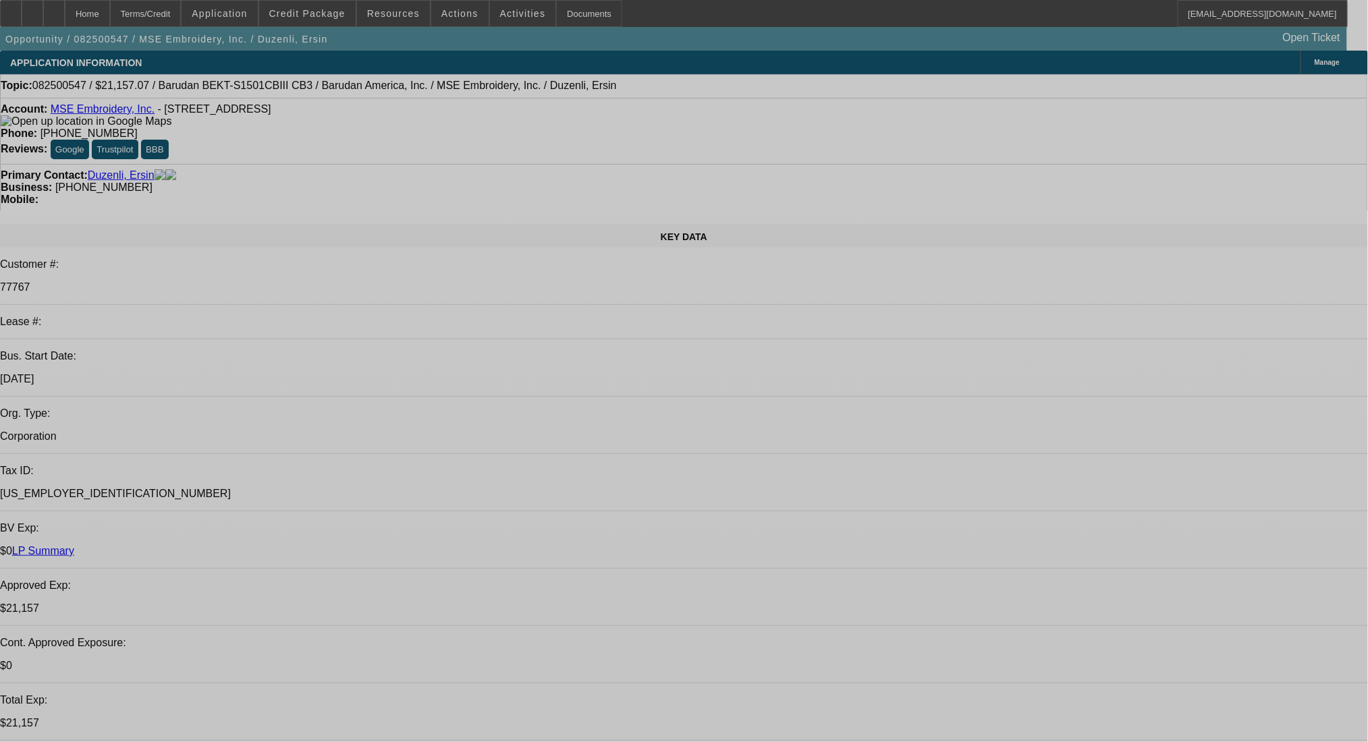
select select "0"
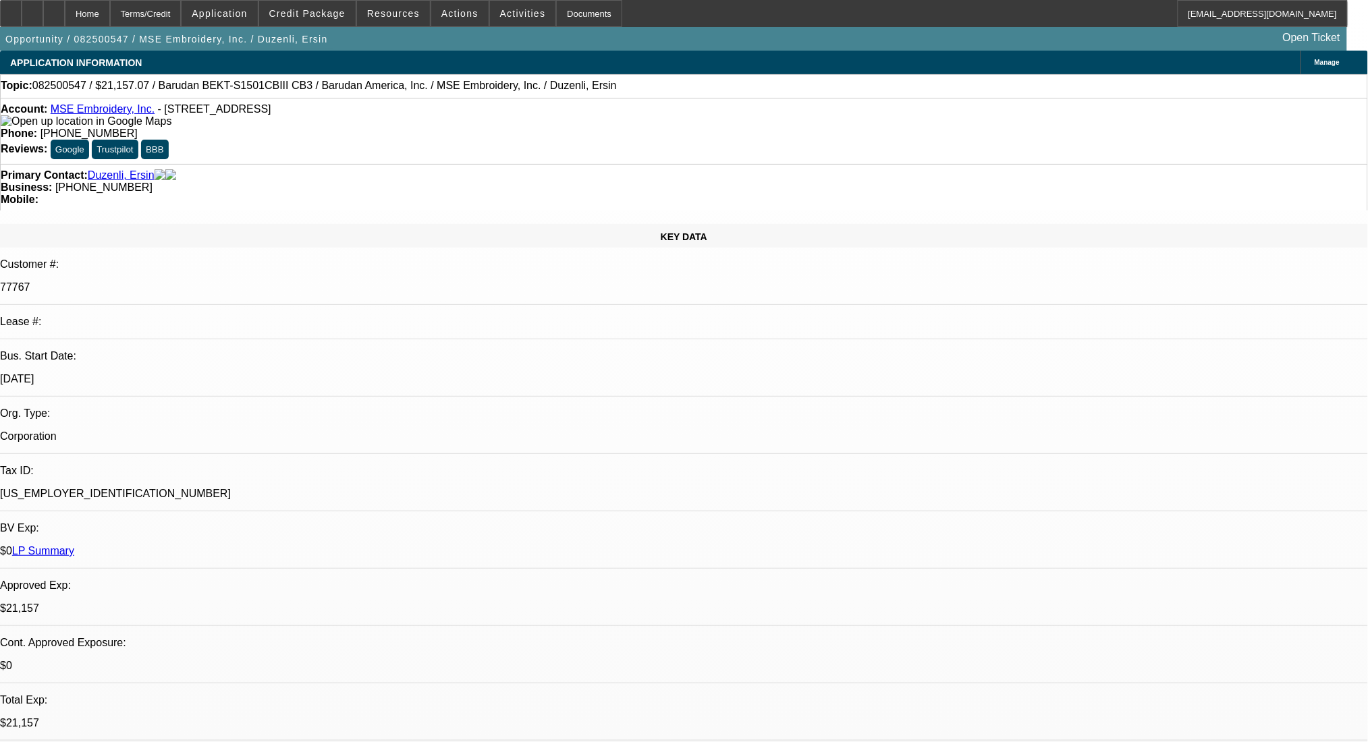
select select "0"
select select "6"
select select "0"
select select "2"
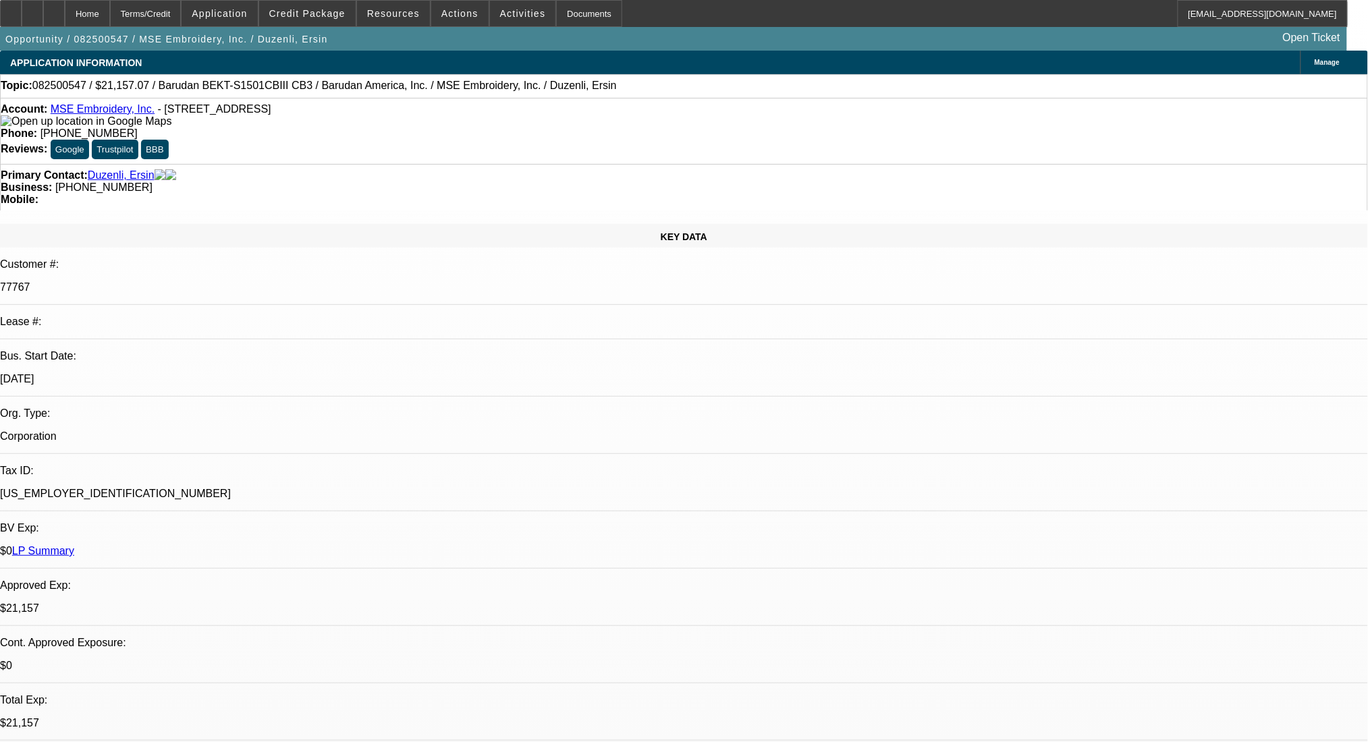
select select "0"
select select "6"
select select "0"
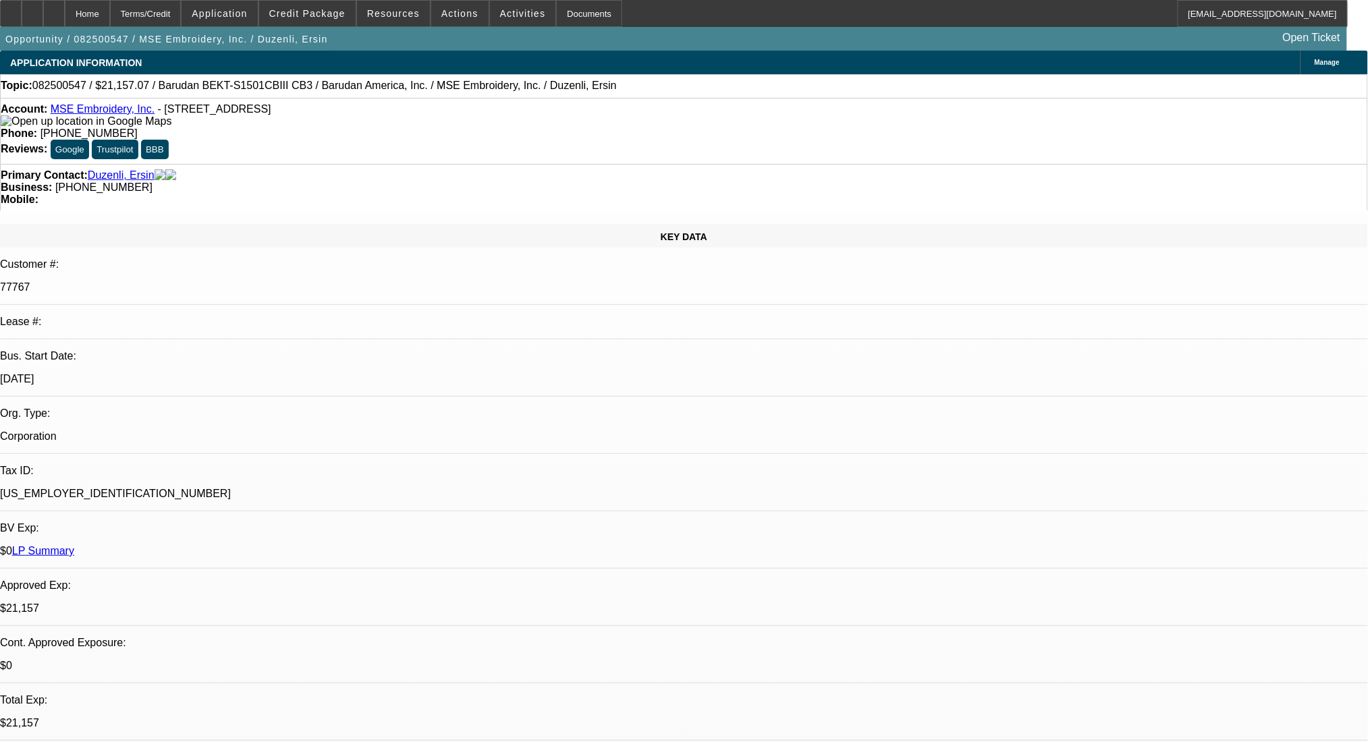
select select "6"
select select "0"
select select "2"
select select "0"
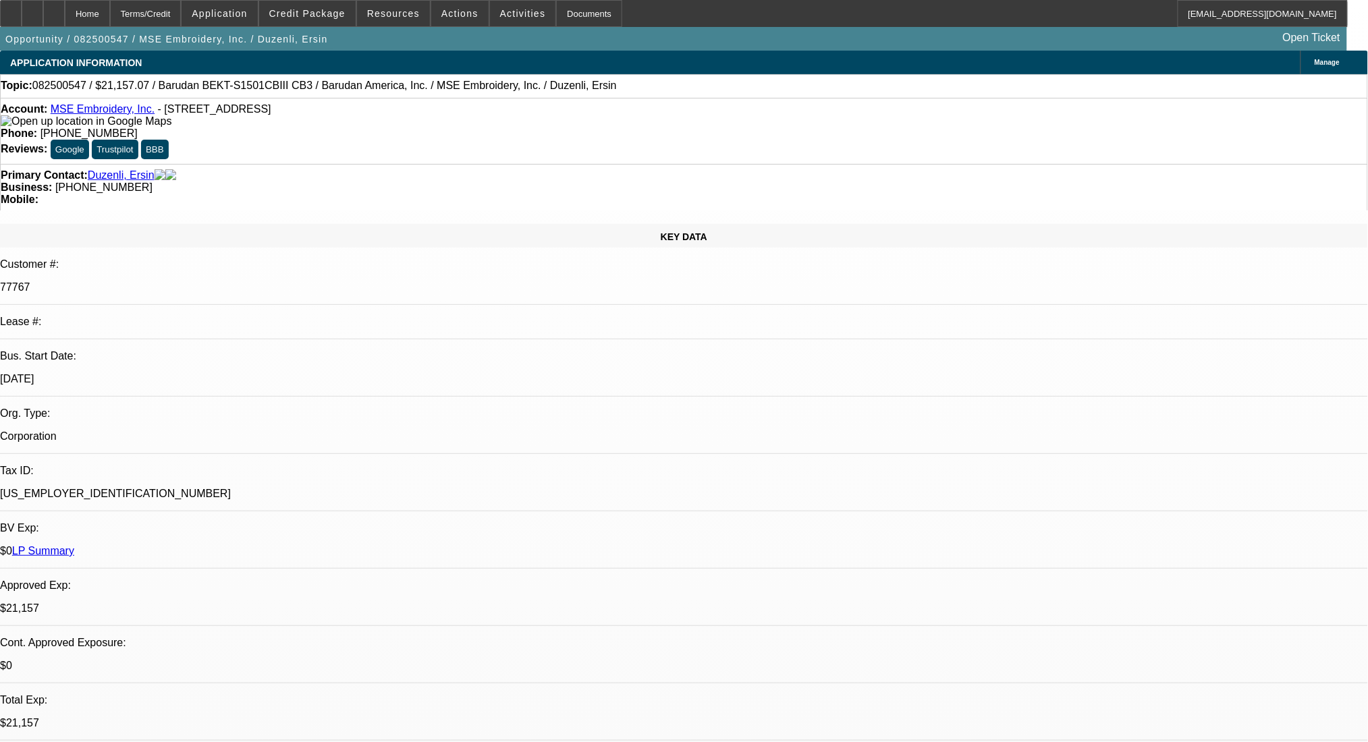
select select "6"
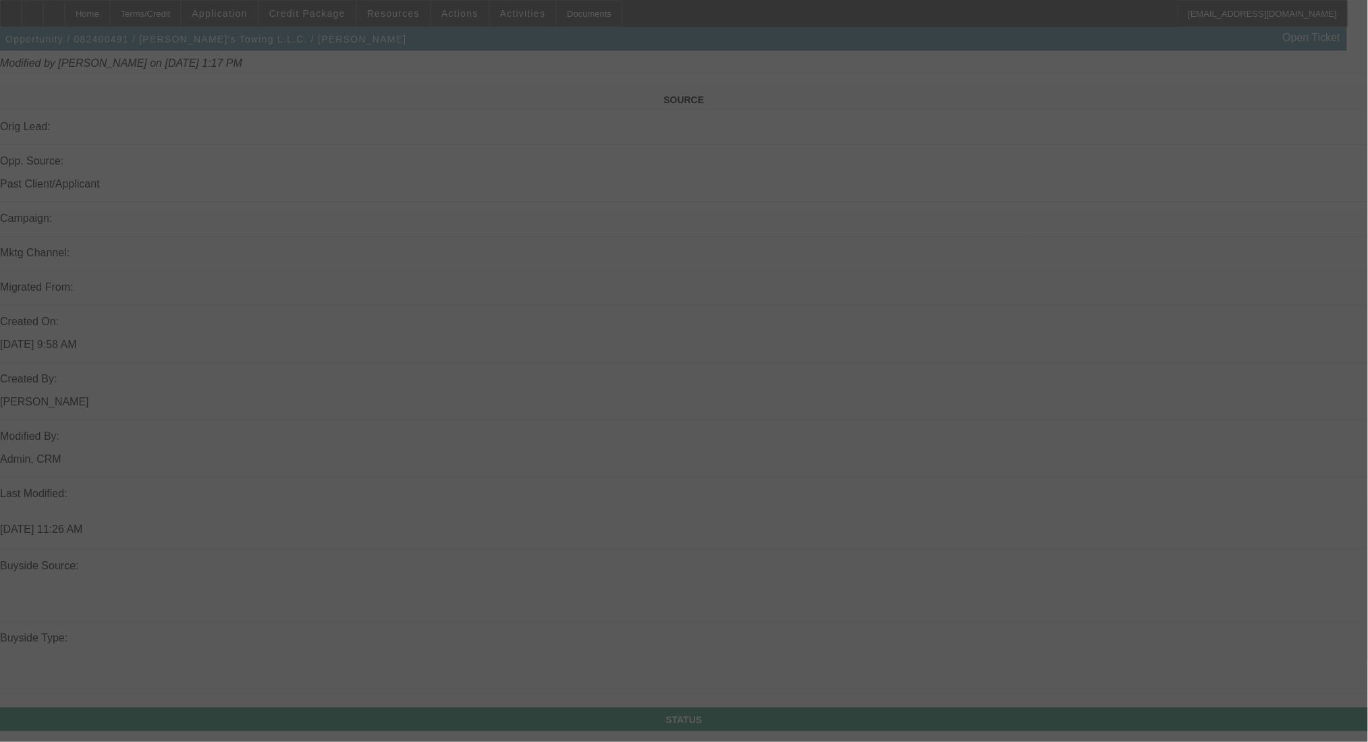
scroll to position [1080, 0]
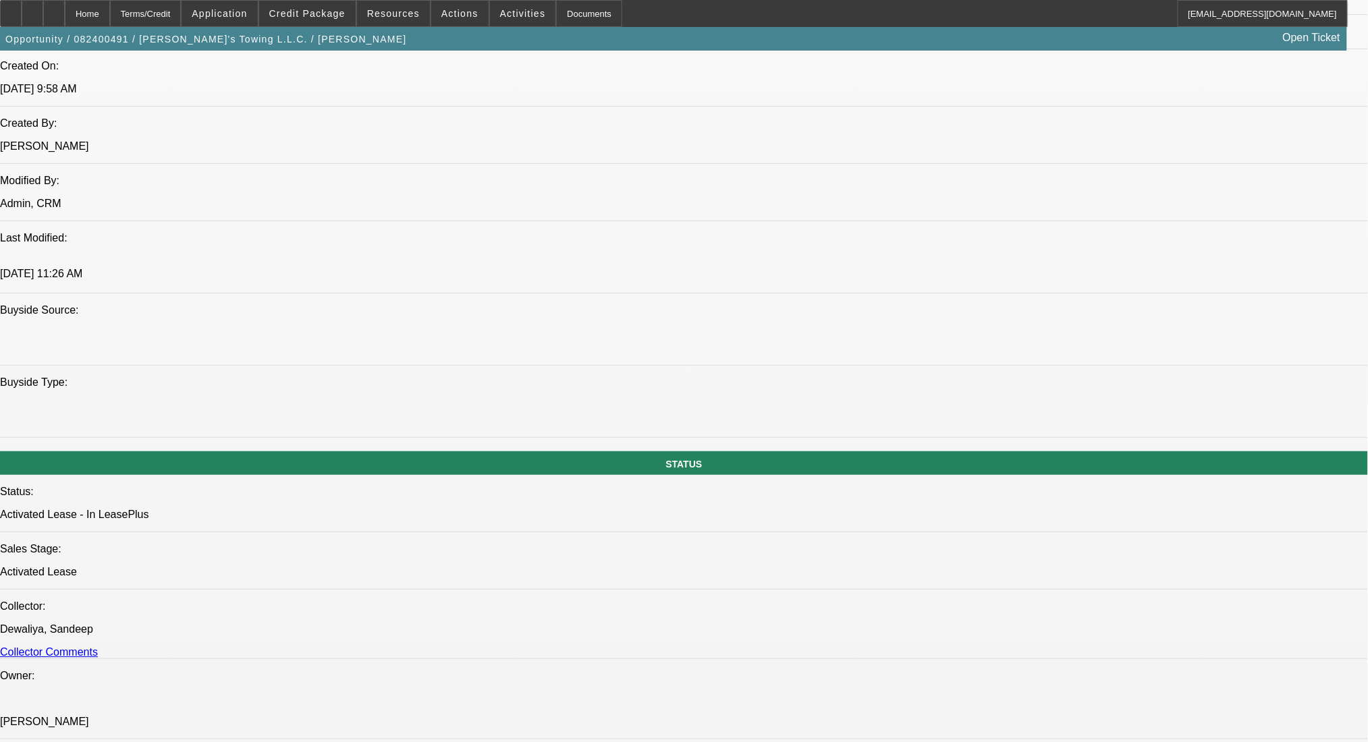
select select "0"
select select "2"
select select "0.1"
select select "4"
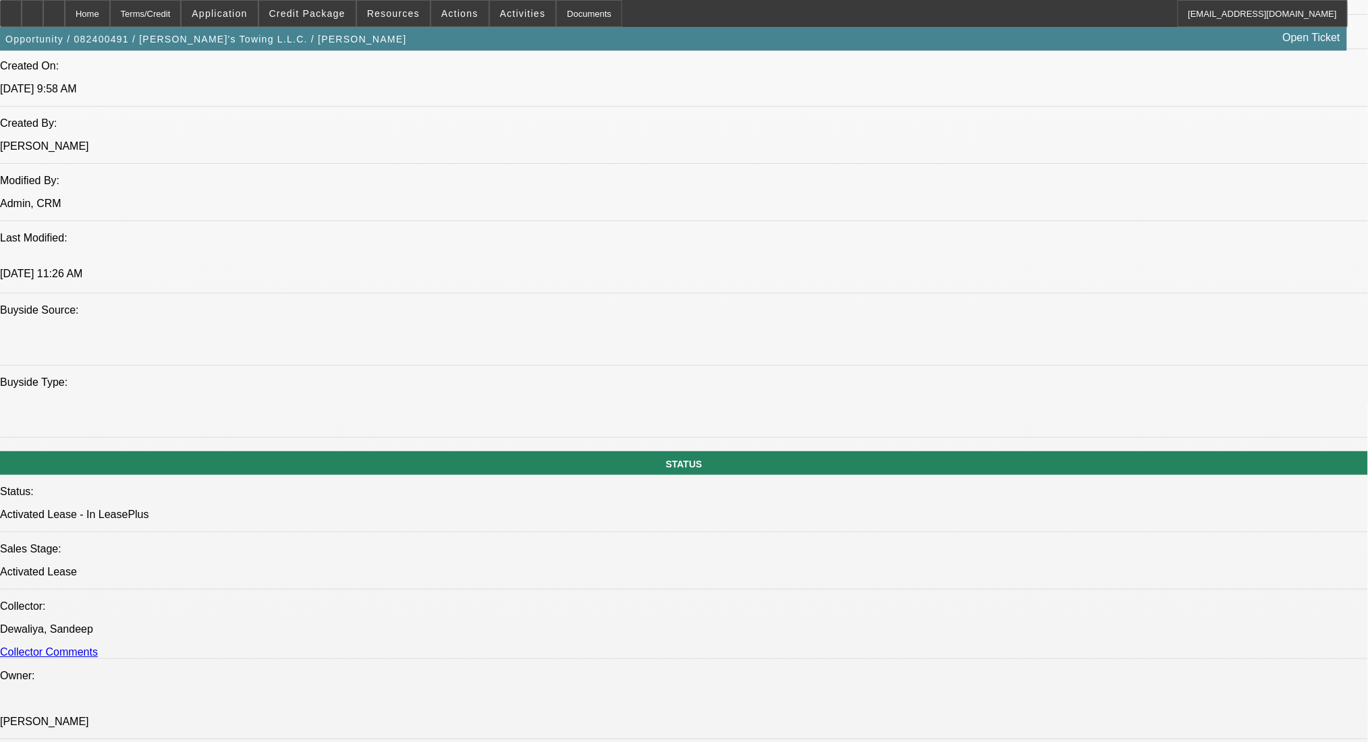
select select "0"
select select "2"
select select "0.1"
select select "4"
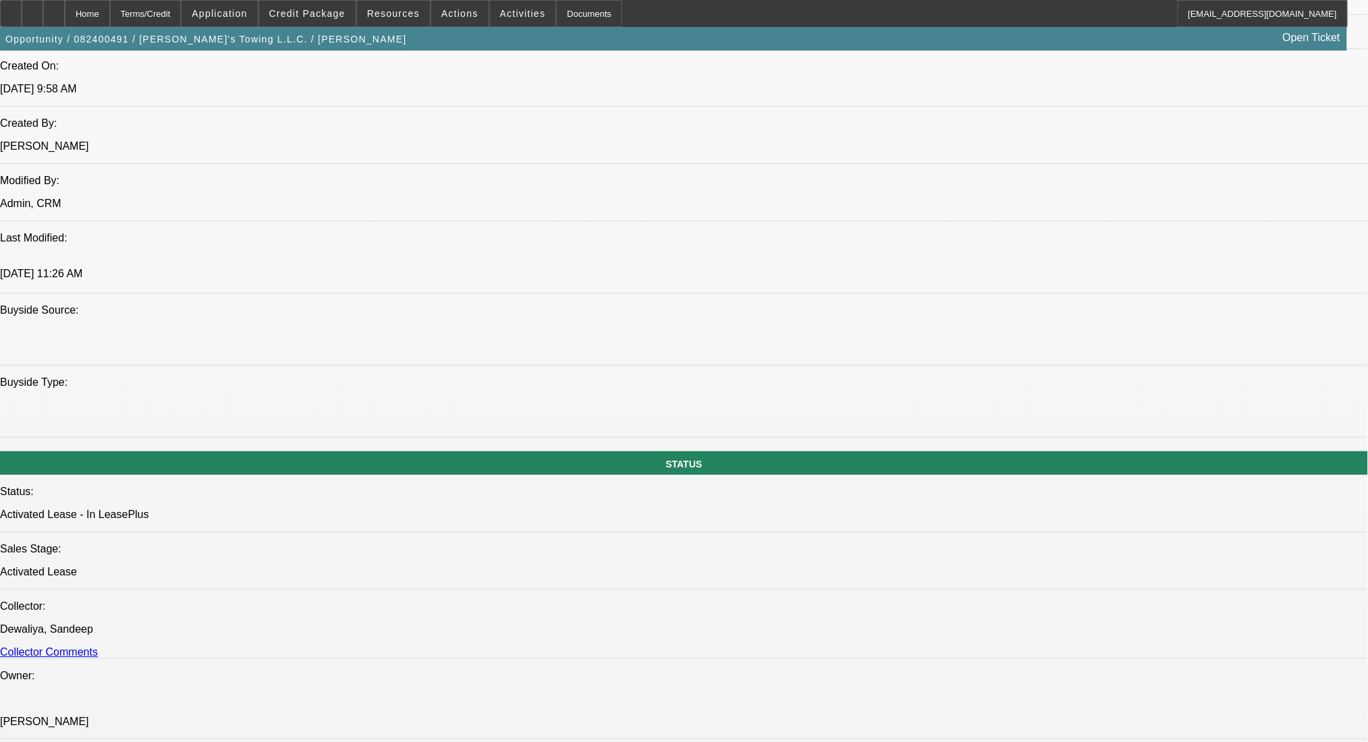
select select "0"
select select "2"
select select "0.1"
select select "4"
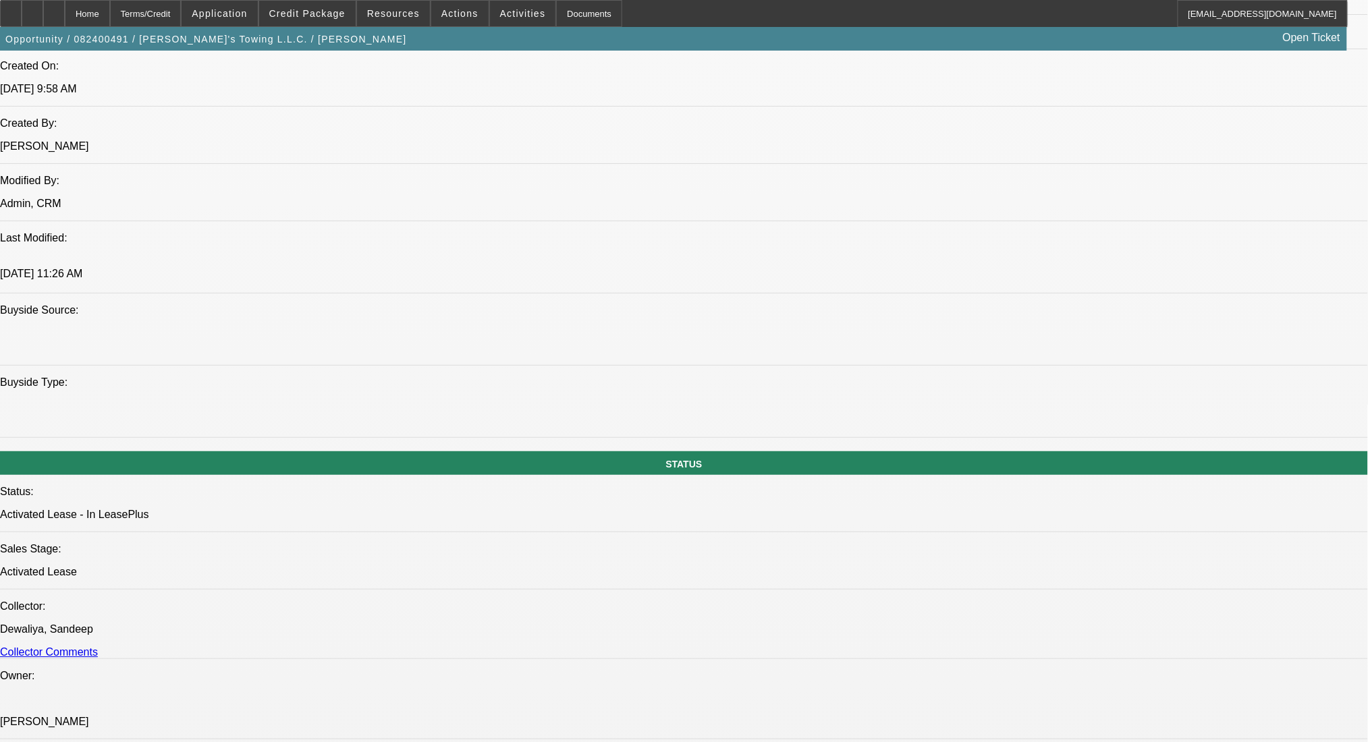
select select "0"
select select "2"
select select "0"
select select "6"
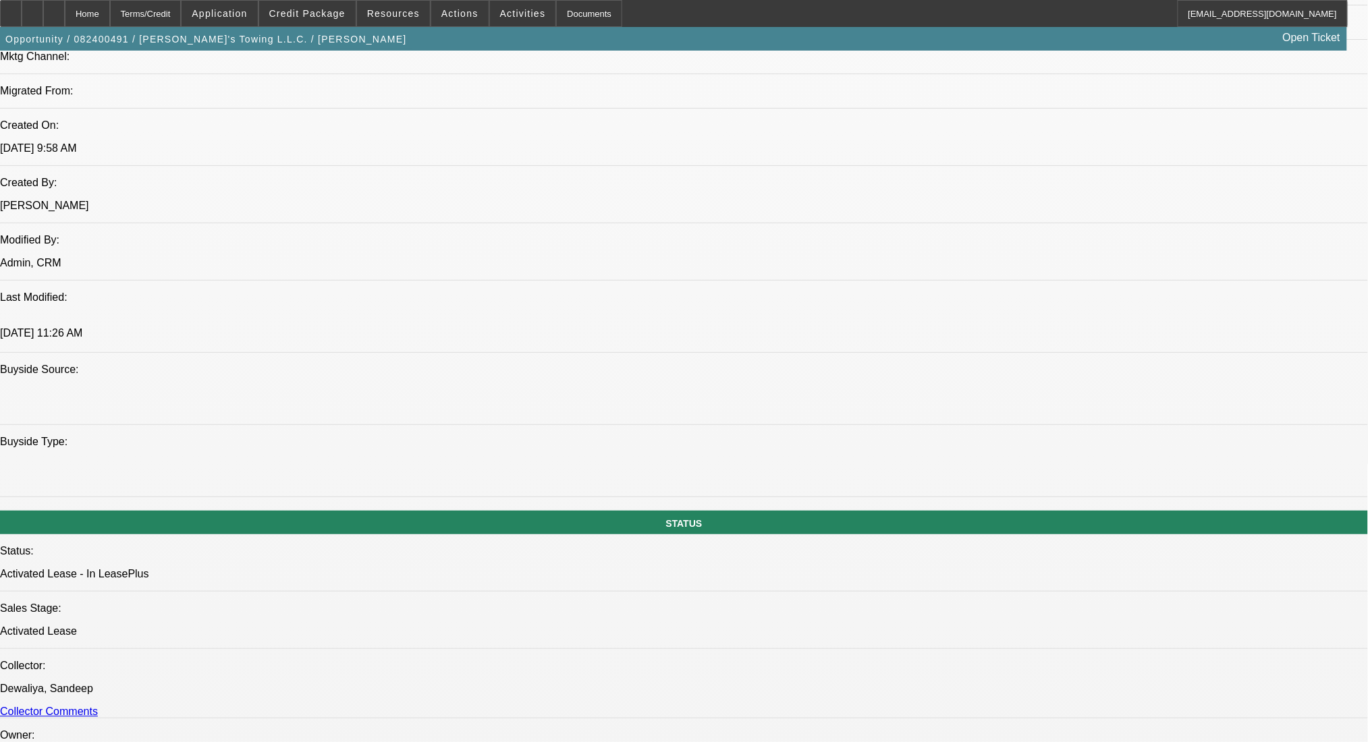
scroll to position [989, 0]
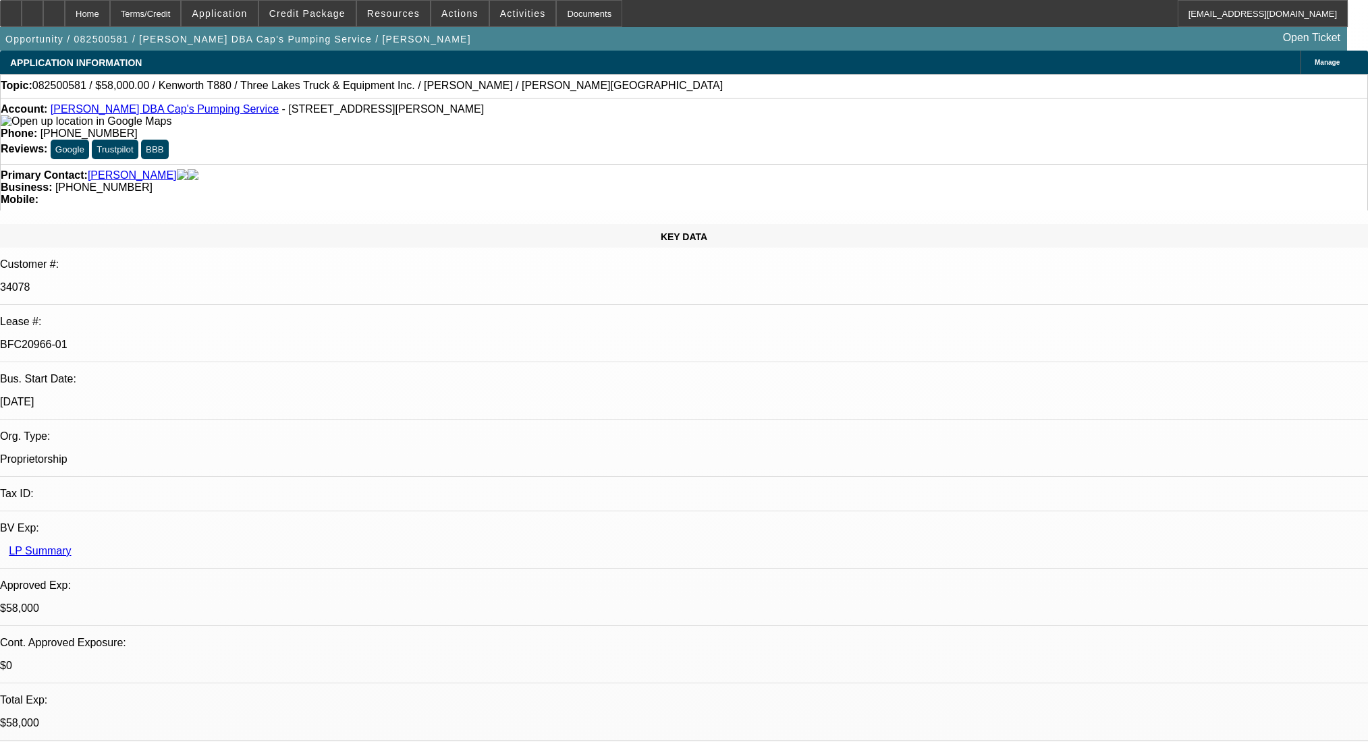
select select "0"
select select "9"
select select "0"
select select "6"
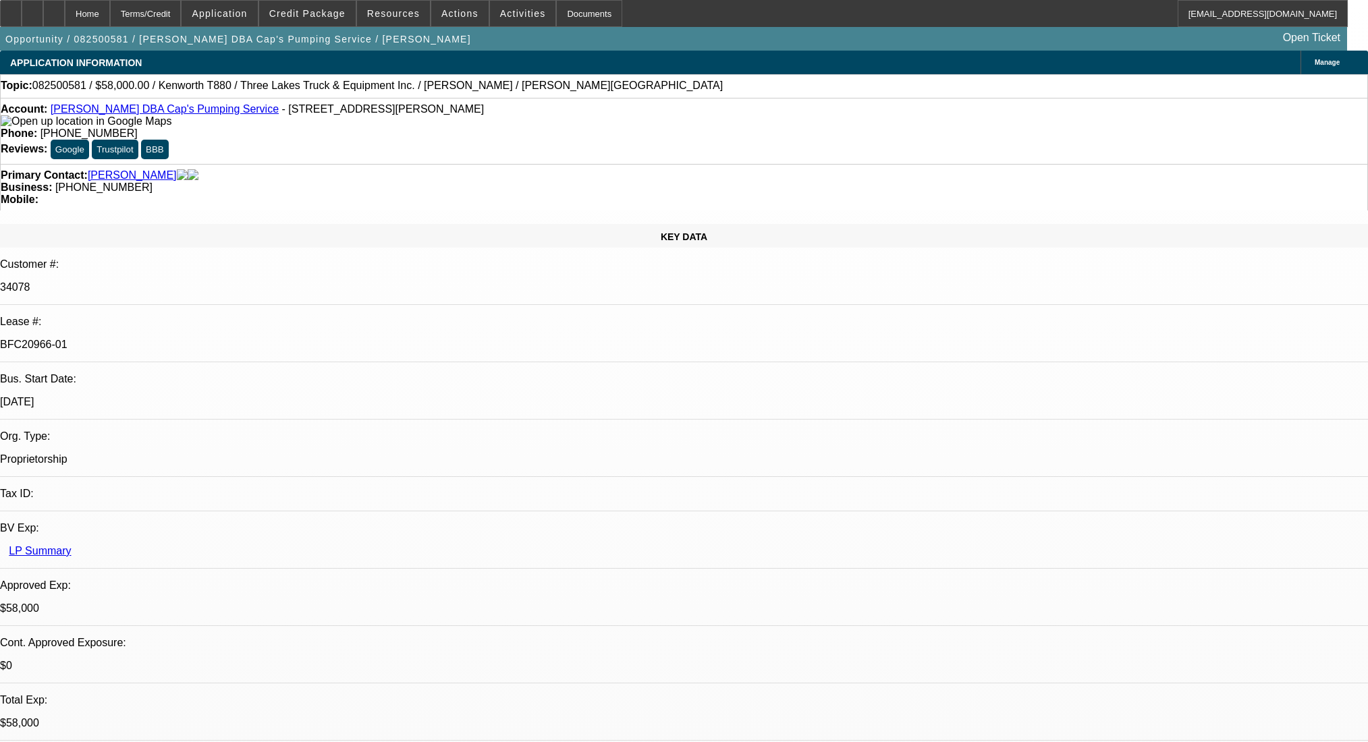
select select "0"
select select "9"
select select "0"
select select "6"
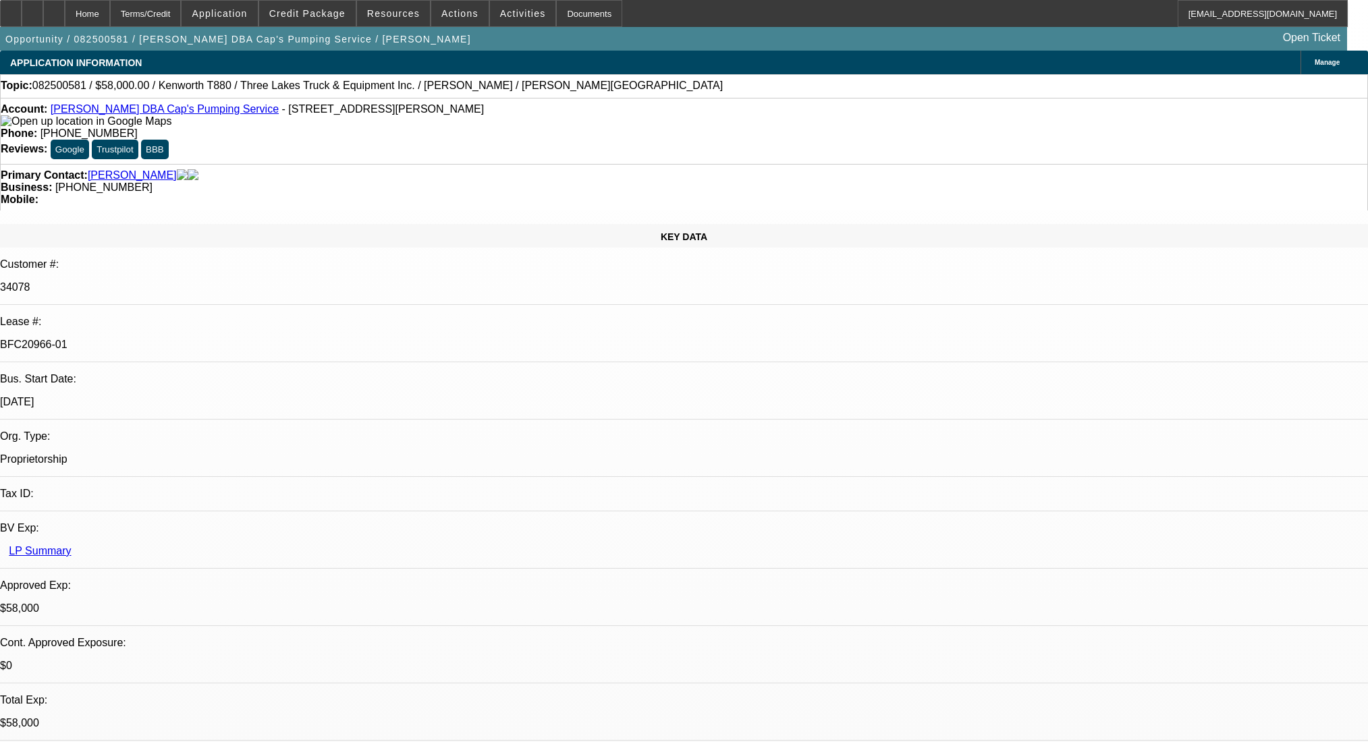
select select "0"
select select "9"
select select "0.1"
select select "4"
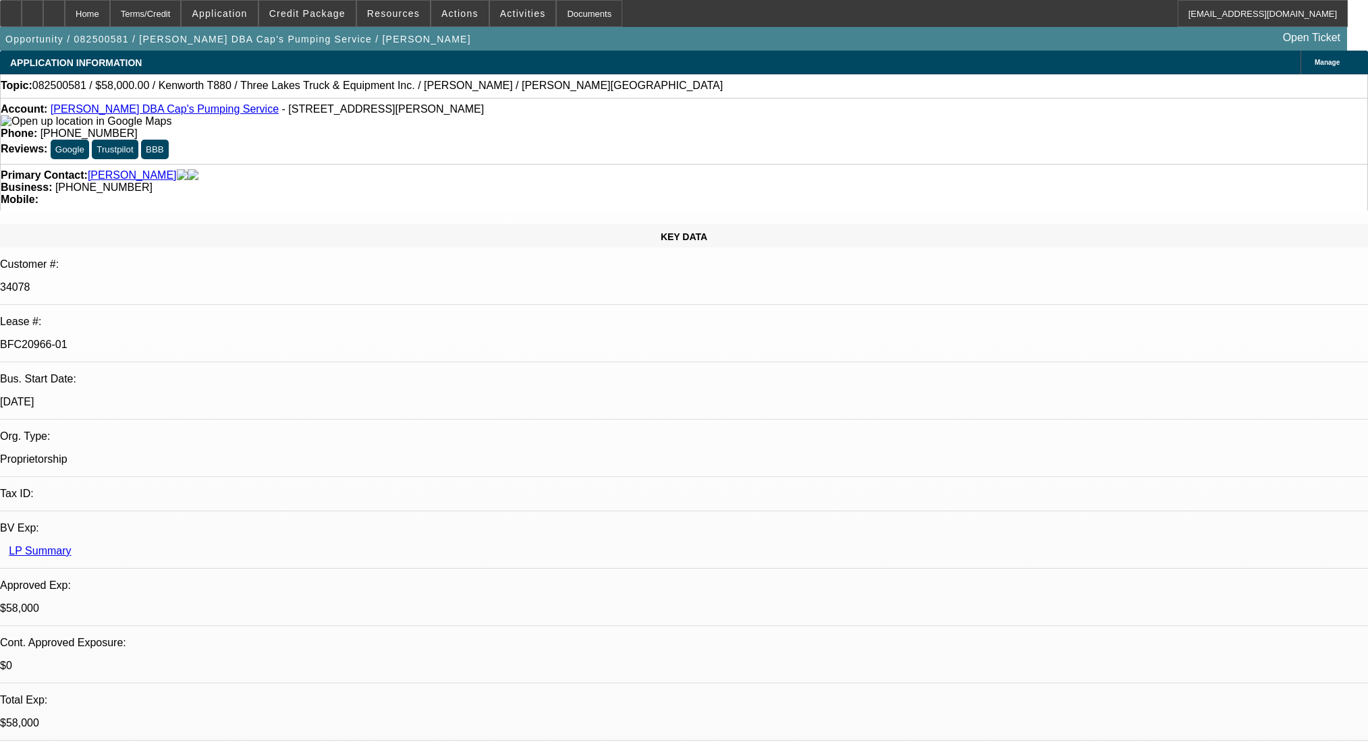
select select "0"
select select "0.1"
select select "4"
click at [65, 17] on div at bounding box center [54, 13] width 22 height 27
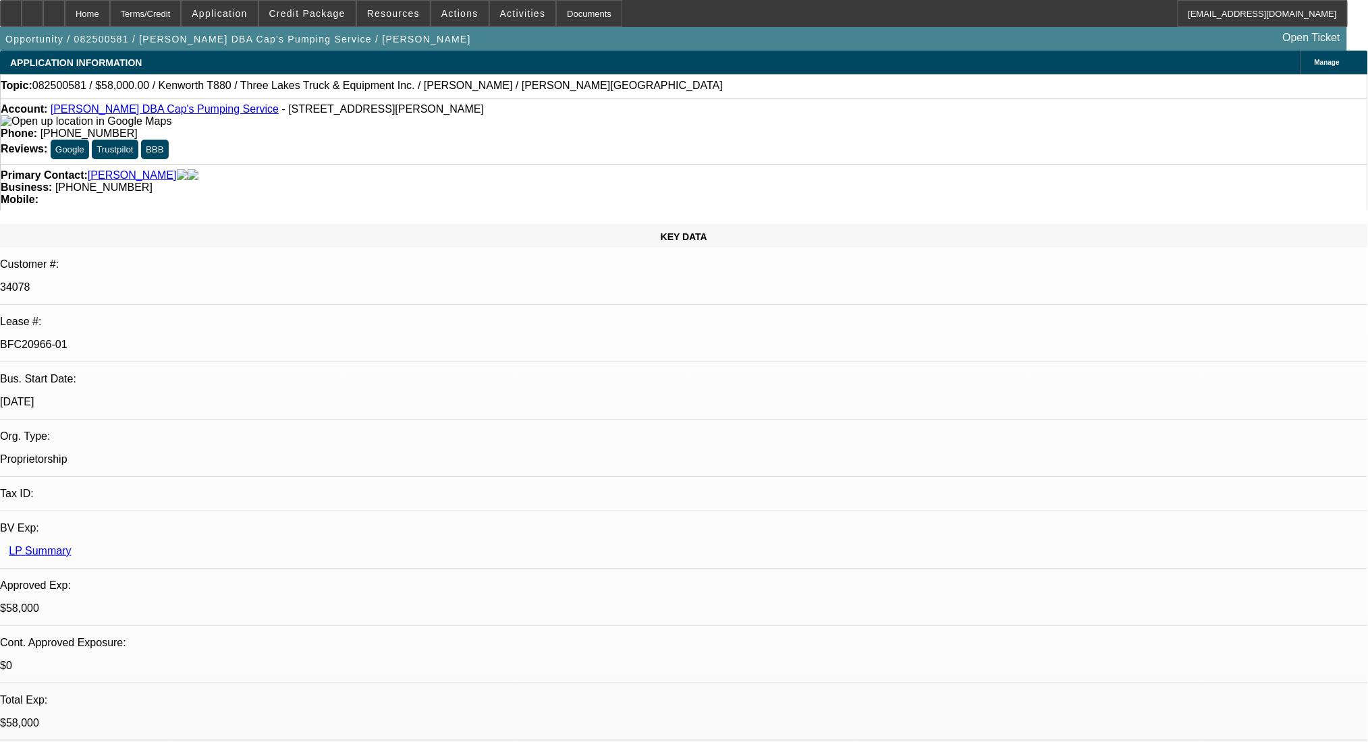
select select "0"
select select "9"
select select "0"
select select "6"
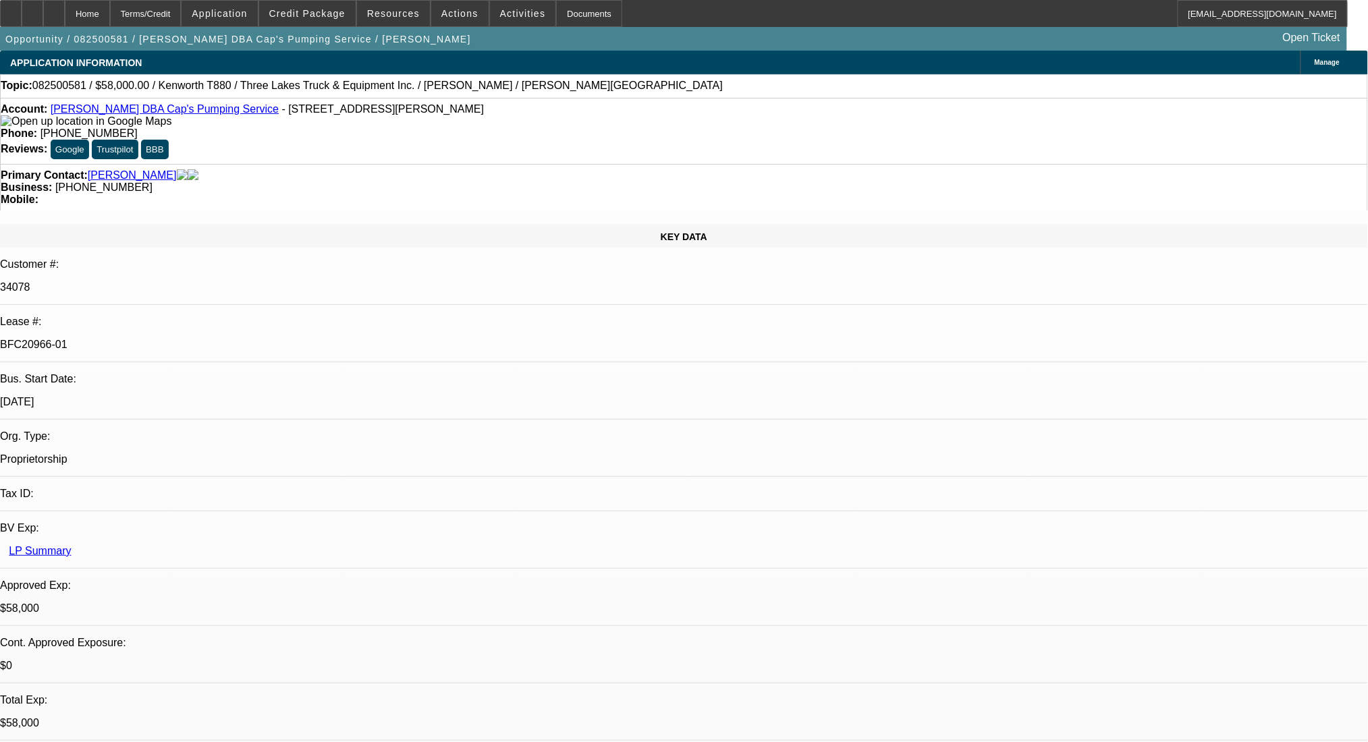
select select "0"
select select "9"
select select "0"
select select "6"
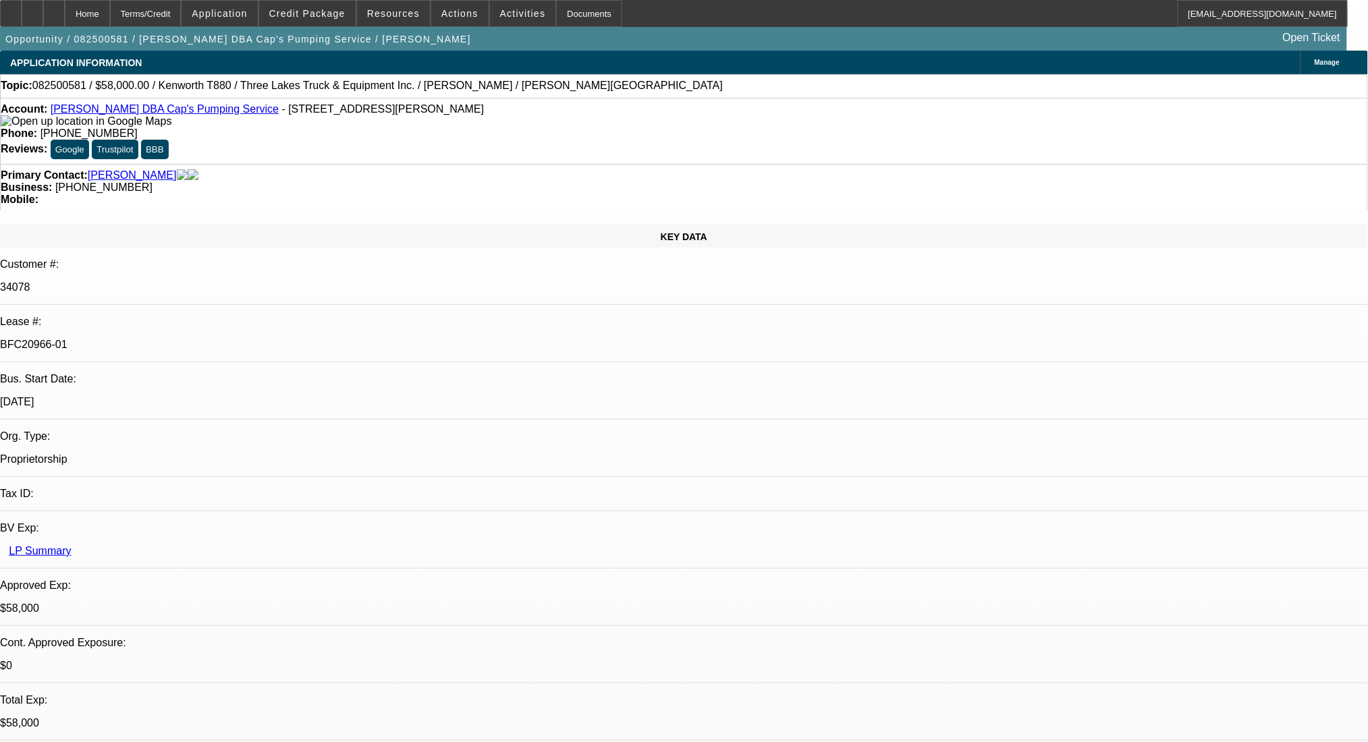
select select "0"
select select "9"
select select "0.1"
select select "4"
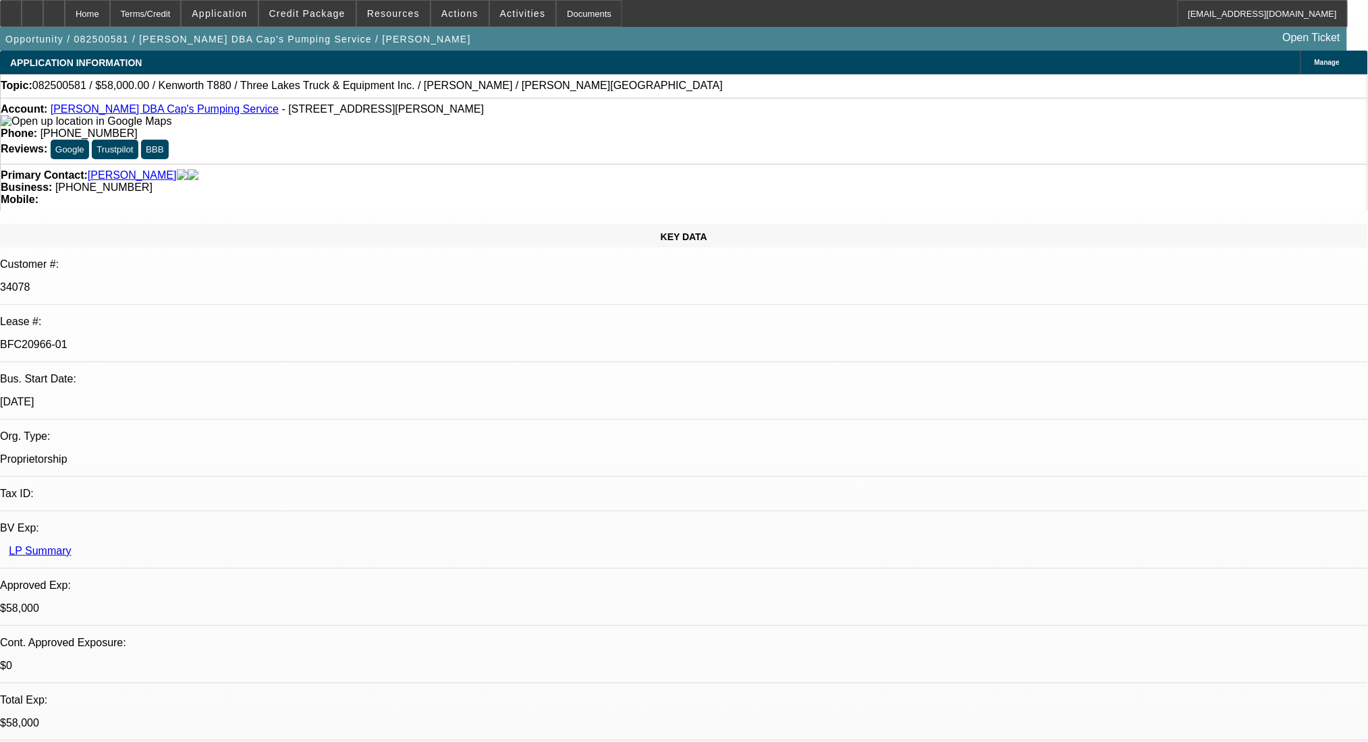
select select "0"
select select "0.1"
select select "4"
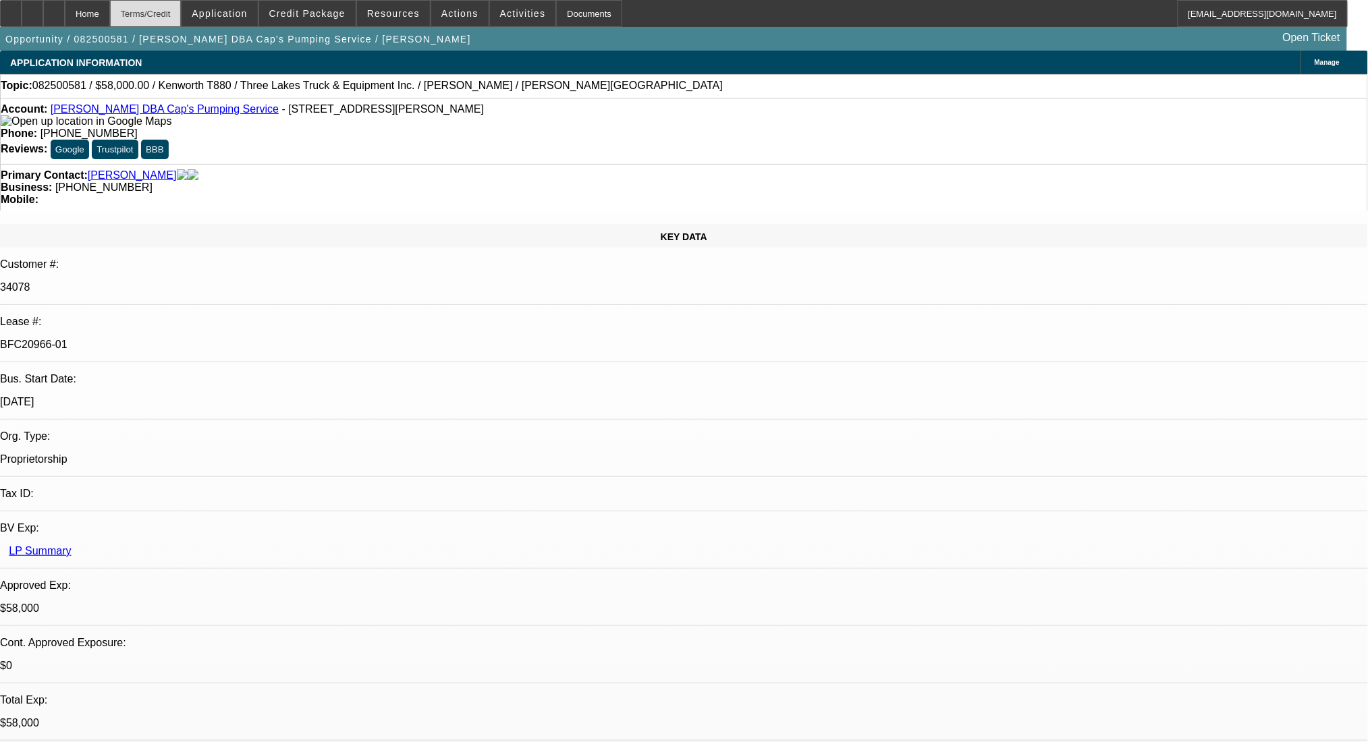
click at [177, 16] on div "Terms/Credit" at bounding box center [146, 13] width 72 height 27
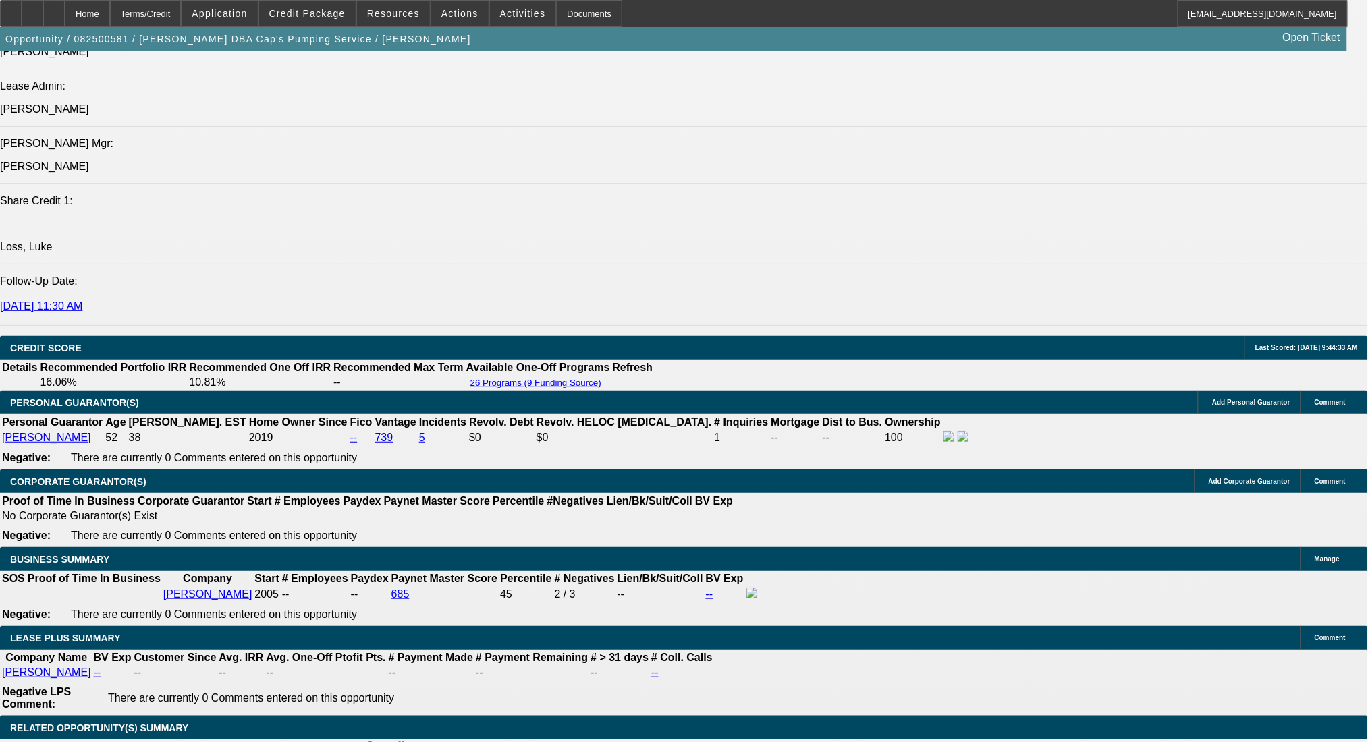
scroll to position [1418, 0]
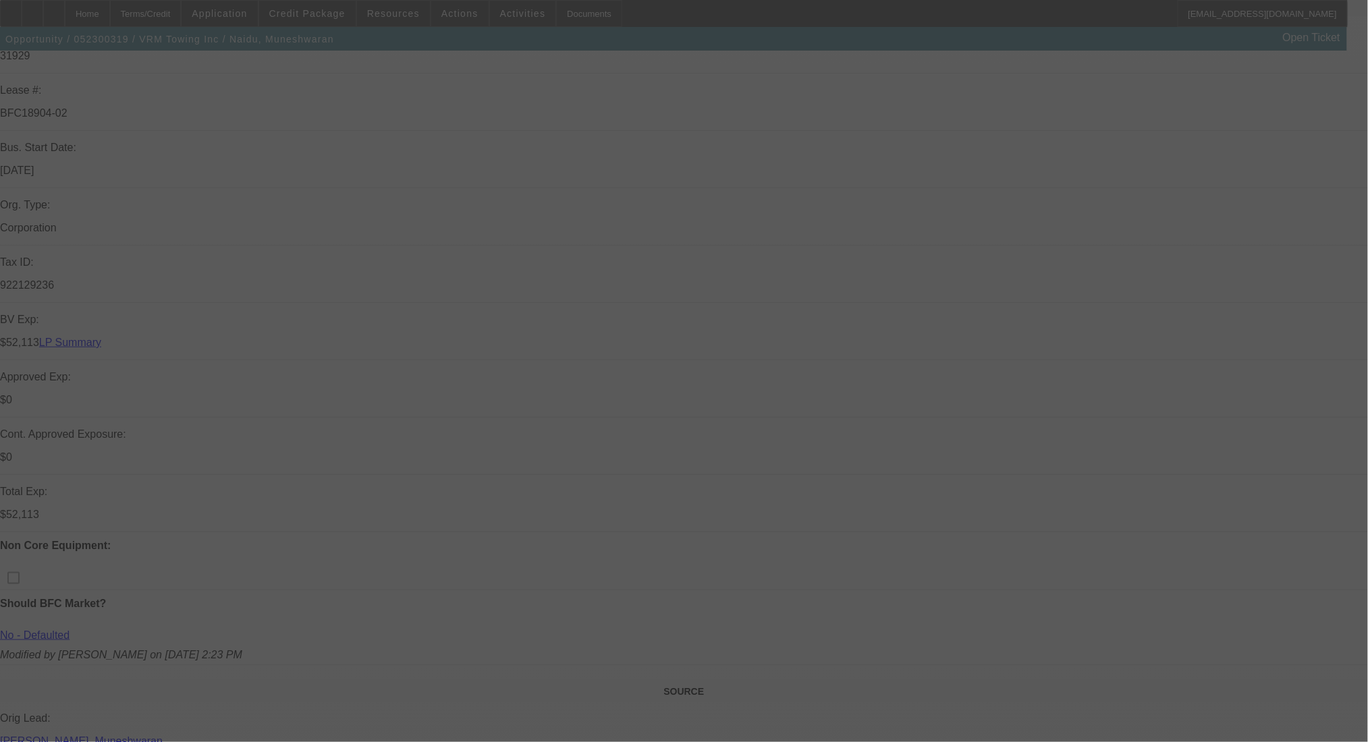
scroll to position [450, 0]
select select "0"
select select "2"
select select "0.1"
select select "4"
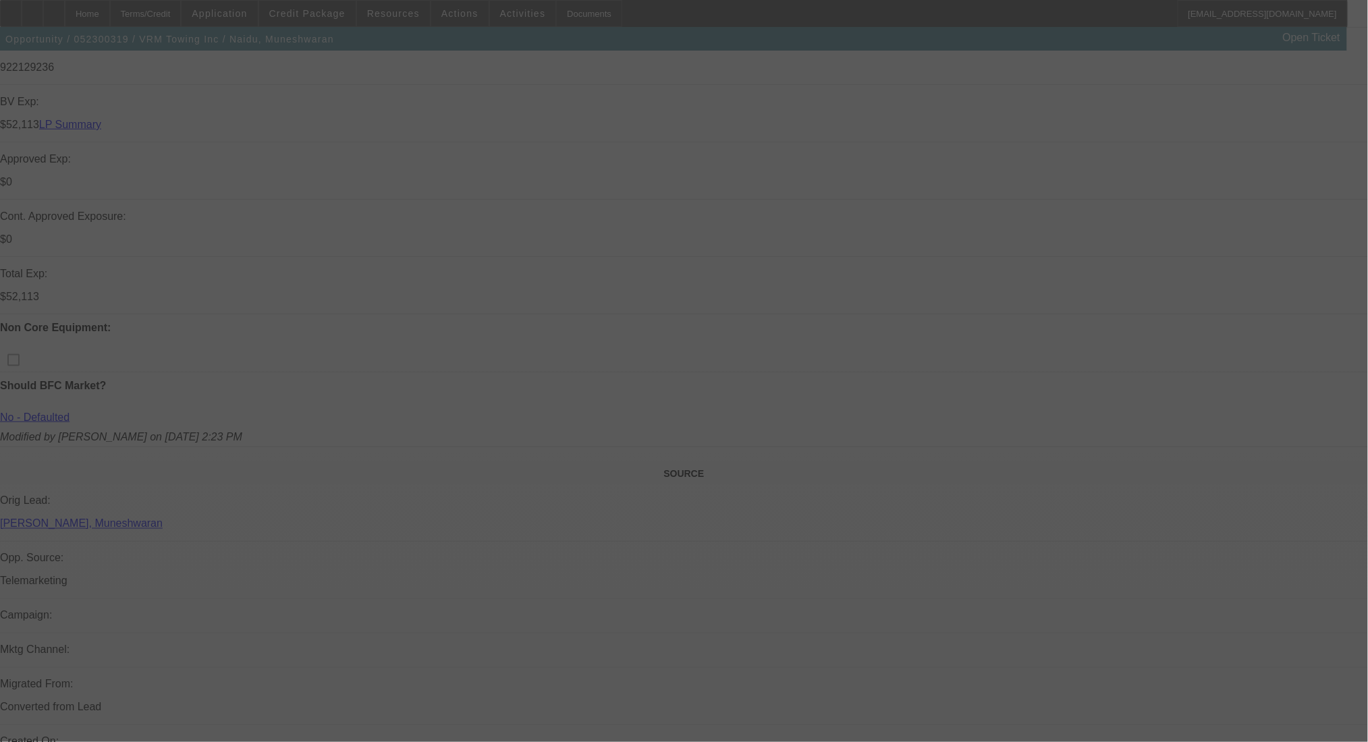
select select "0"
select select "2"
select select "0.1"
select select "4"
select select "0"
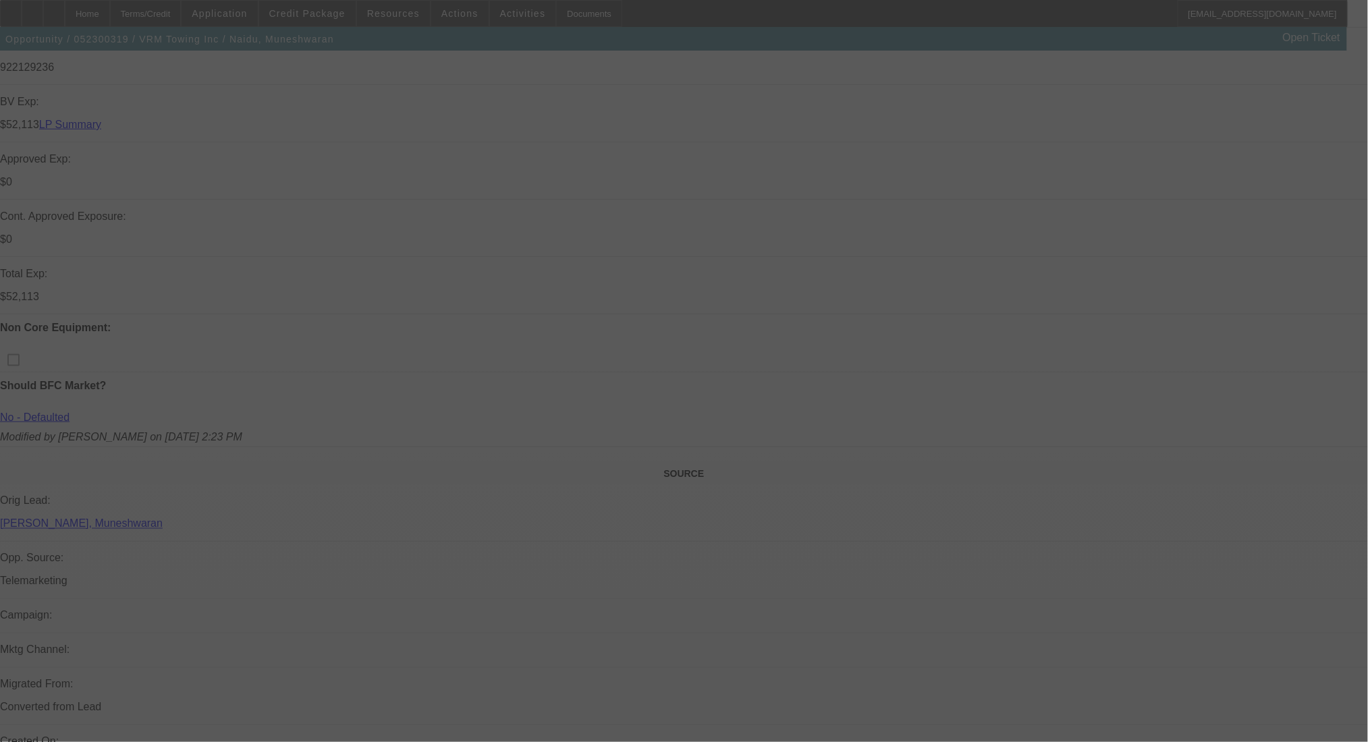
select select "2"
select select "0.1"
select select "4"
select select "0"
select select "2"
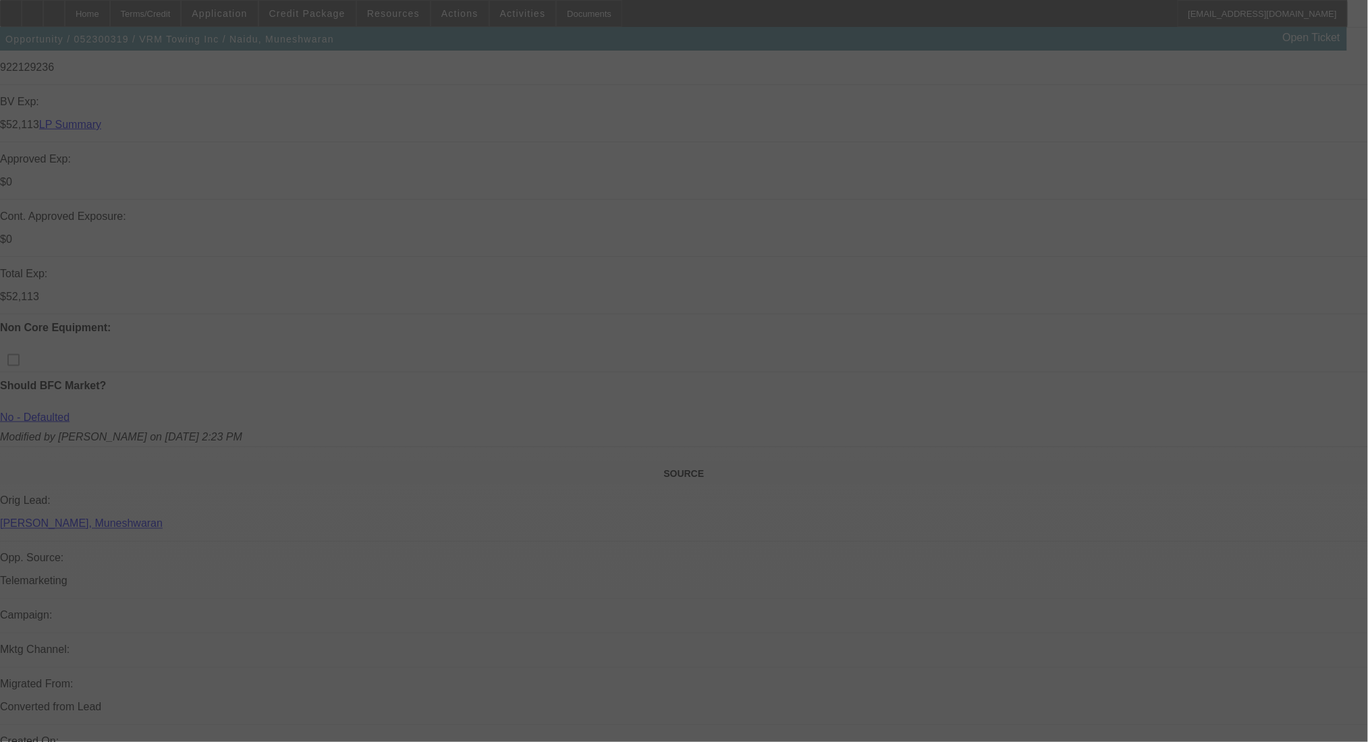
select select "0.1"
select select "4"
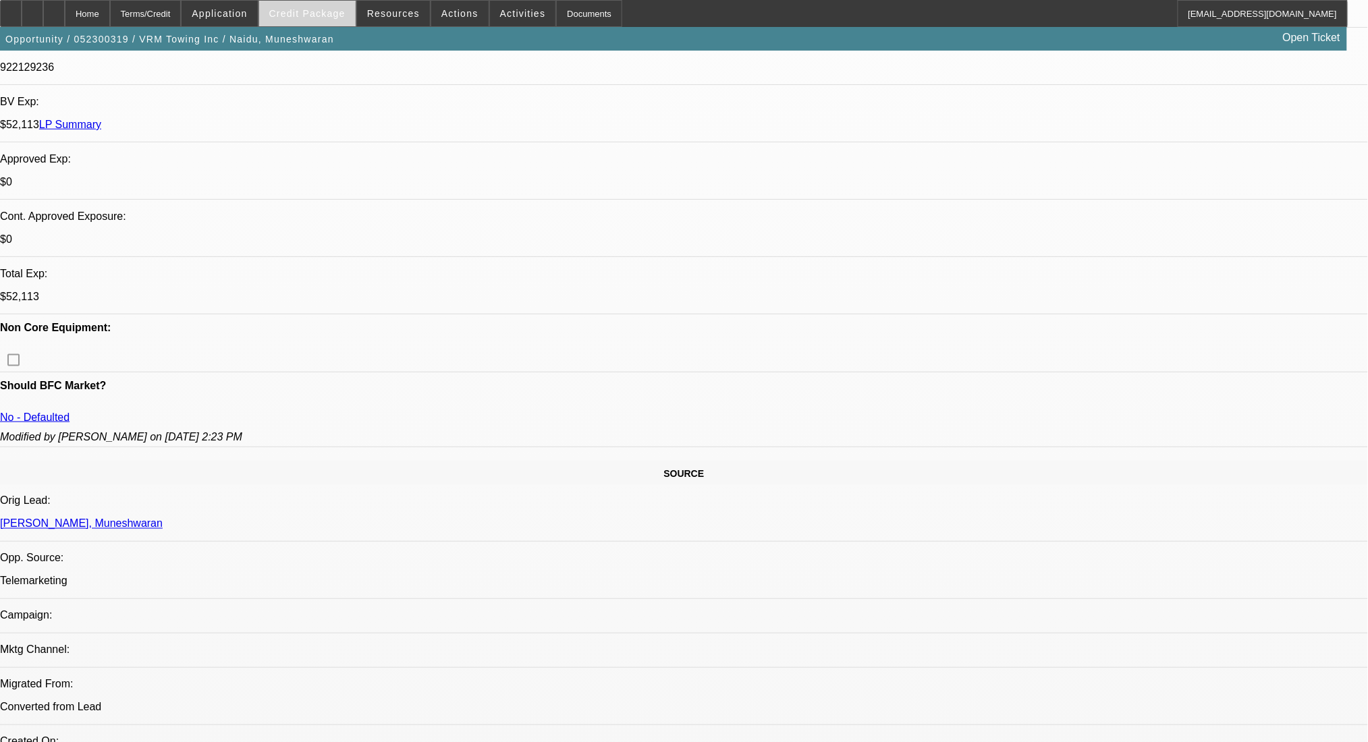
click at [327, 18] on span "Credit Package" at bounding box center [307, 13] width 76 height 11
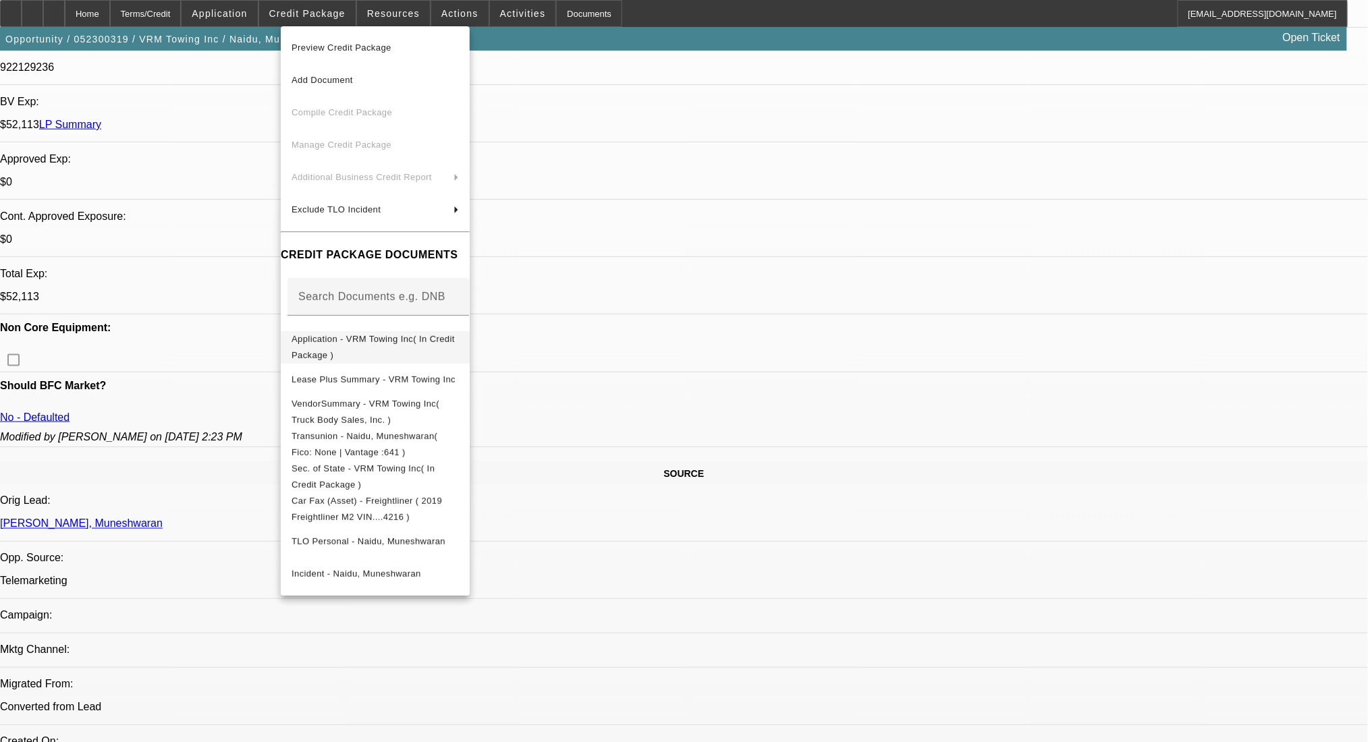
click at [375, 350] on span "Application - VRM Towing Inc( In Credit Package )" at bounding box center [375, 347] width 167 height 32
